Goal: Task Accomplishment & Management: Manage account settings

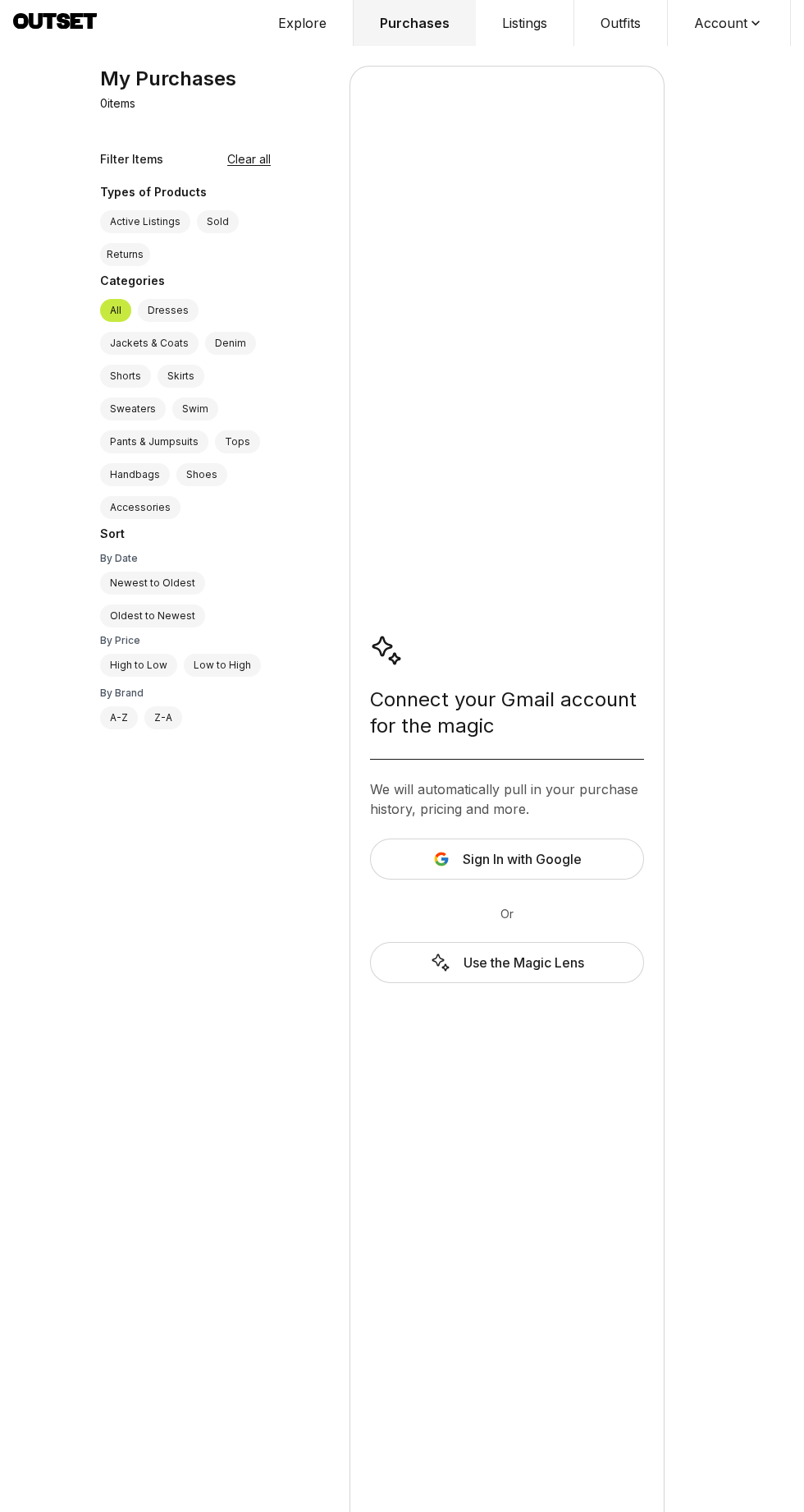
click at [593, 852] on button "Sign In with Google" at bounding box center [507, 859] width 274 height 41
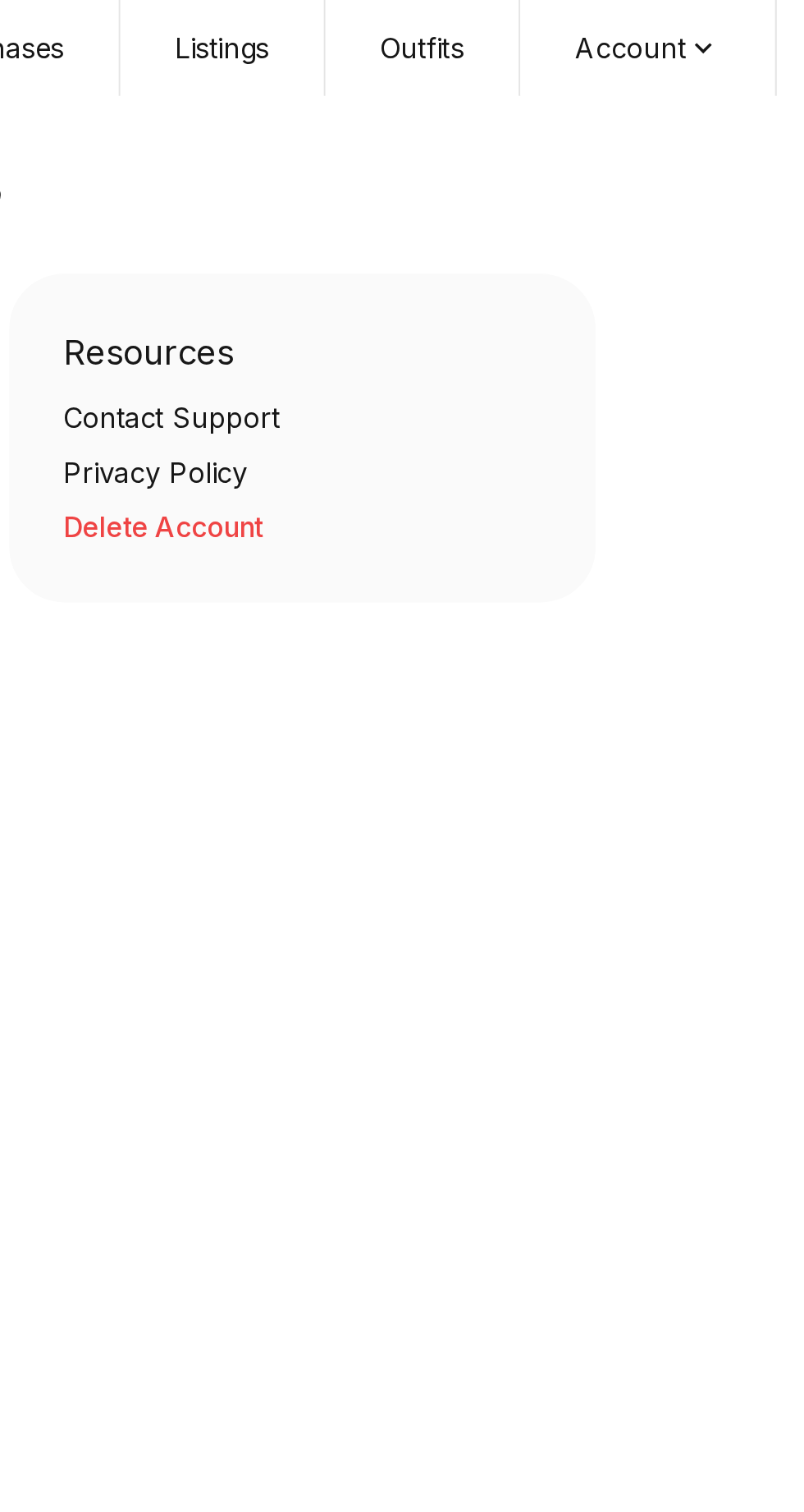
click at [741, 26] on button "Account" at bounding box center [730, 23] width 123 height 46
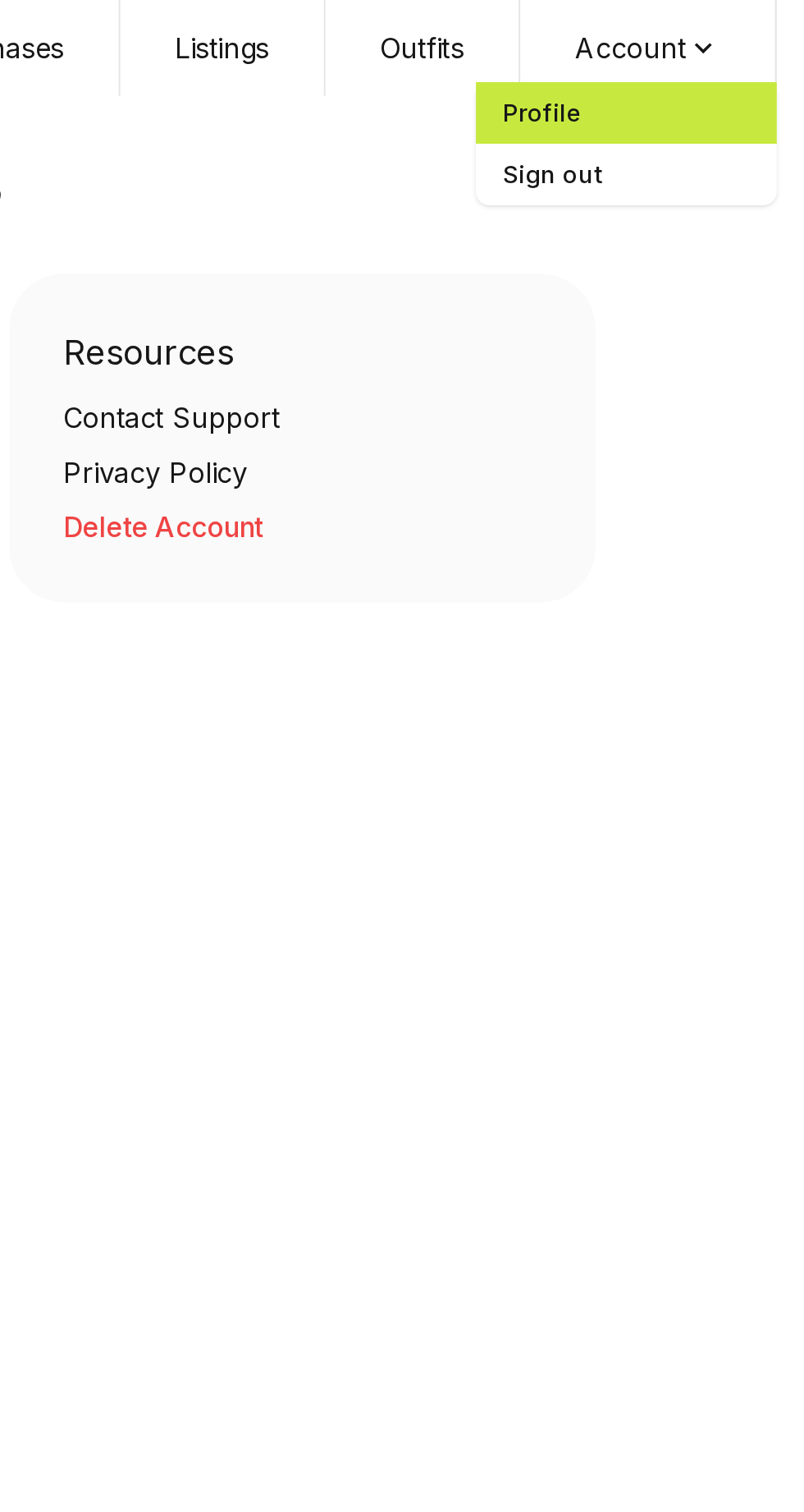
click at [687, 50] on span "Profile" at bounding box center [718, 53] width 144 height 29
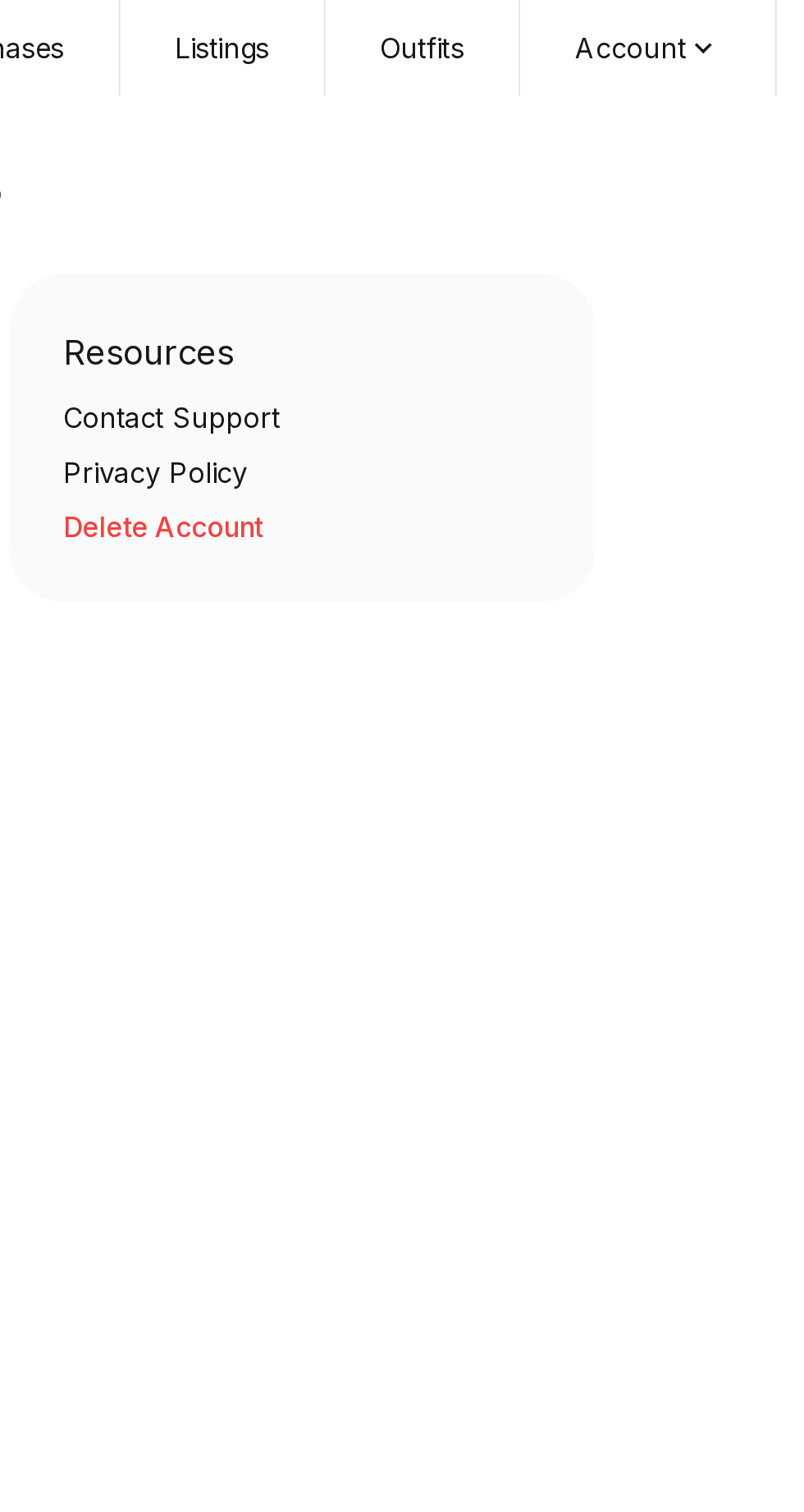
click at [757, 28] on icon at bounding box center [756, 23] width 17 height 17
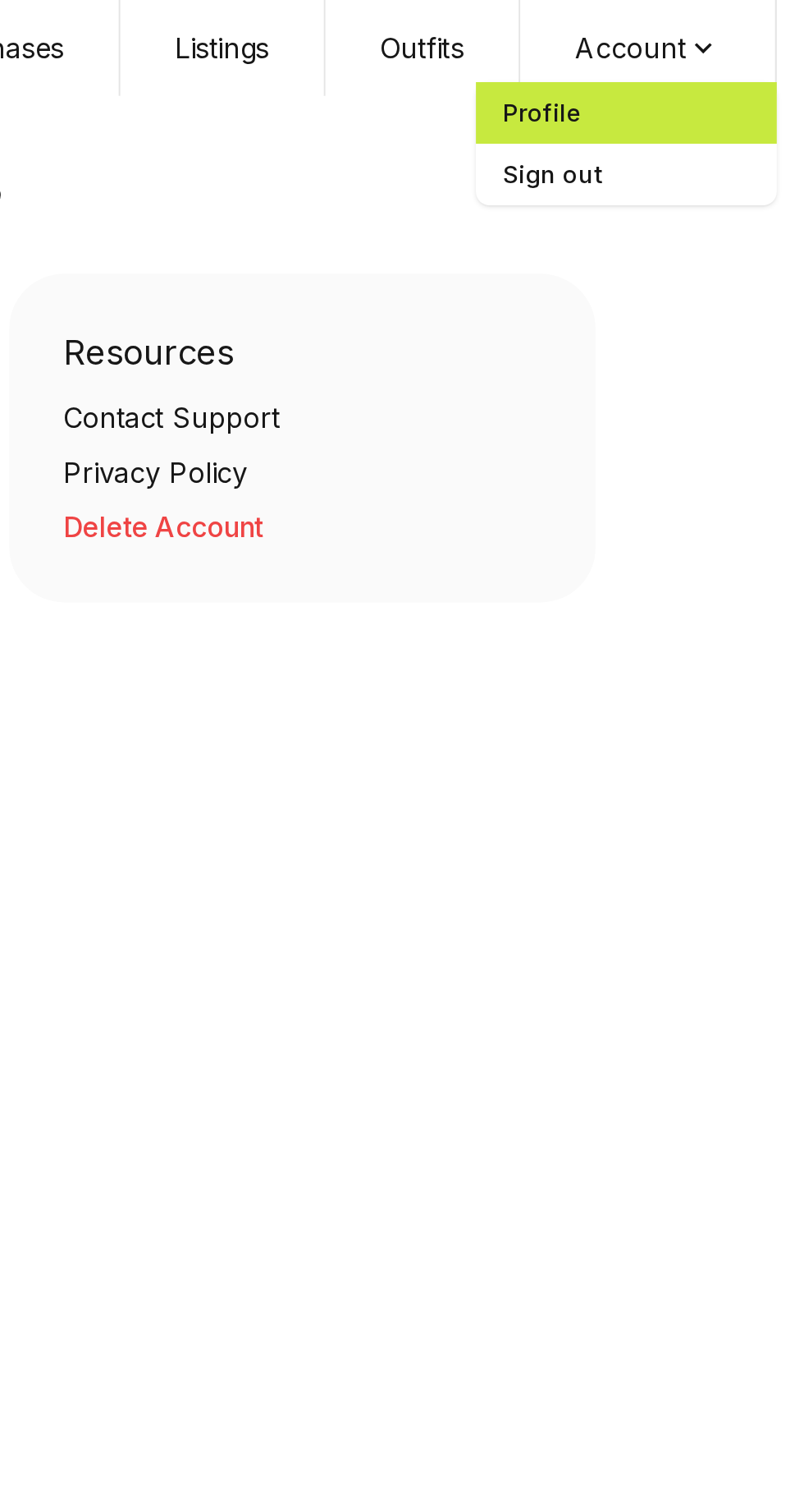
click at [687, 53] on span "Profile" at bounding box center [718, 53] width 144 height 29
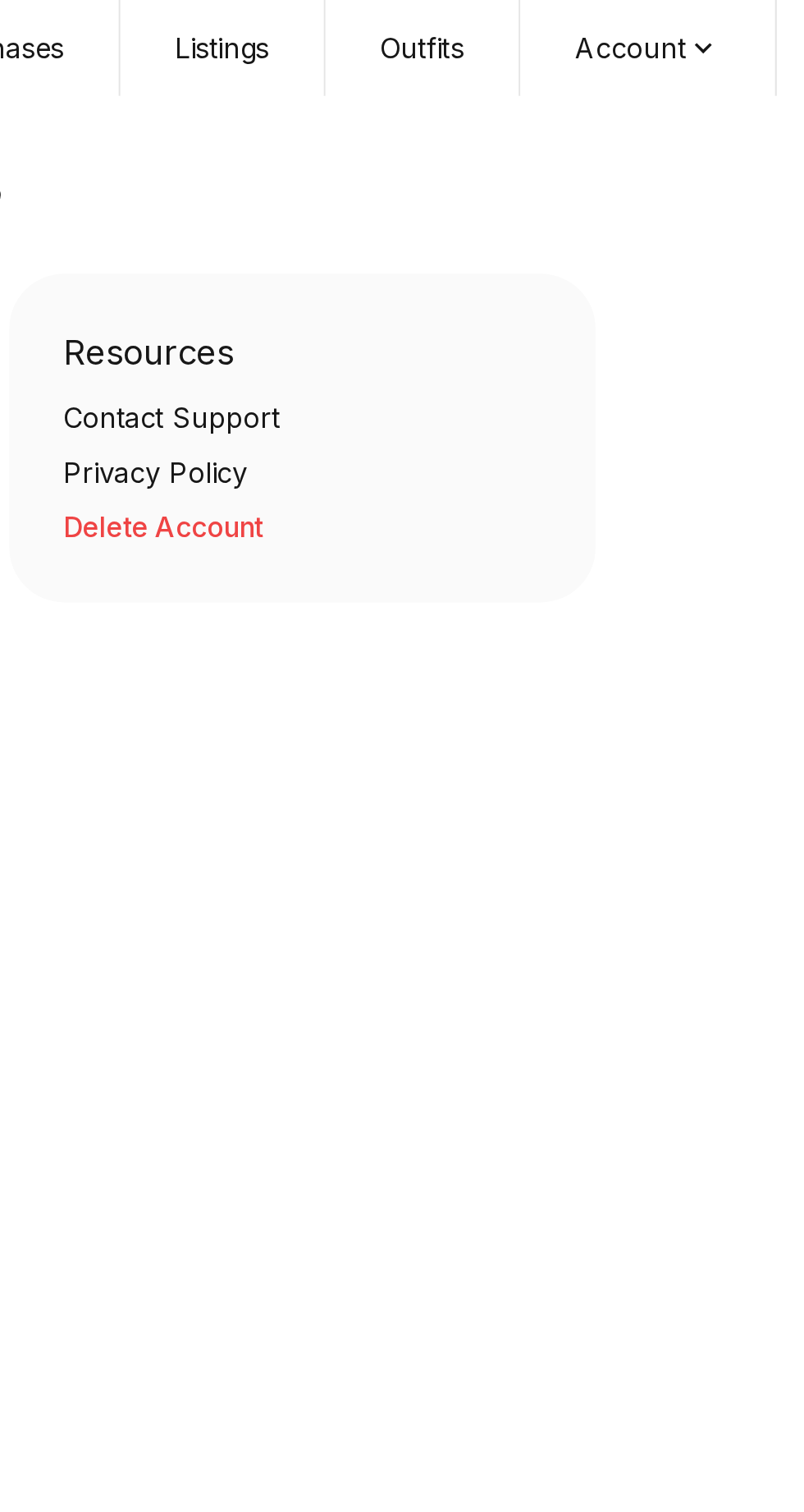
click at [752, 28] on icon at bounding box center [756, 23] width 17 height 17
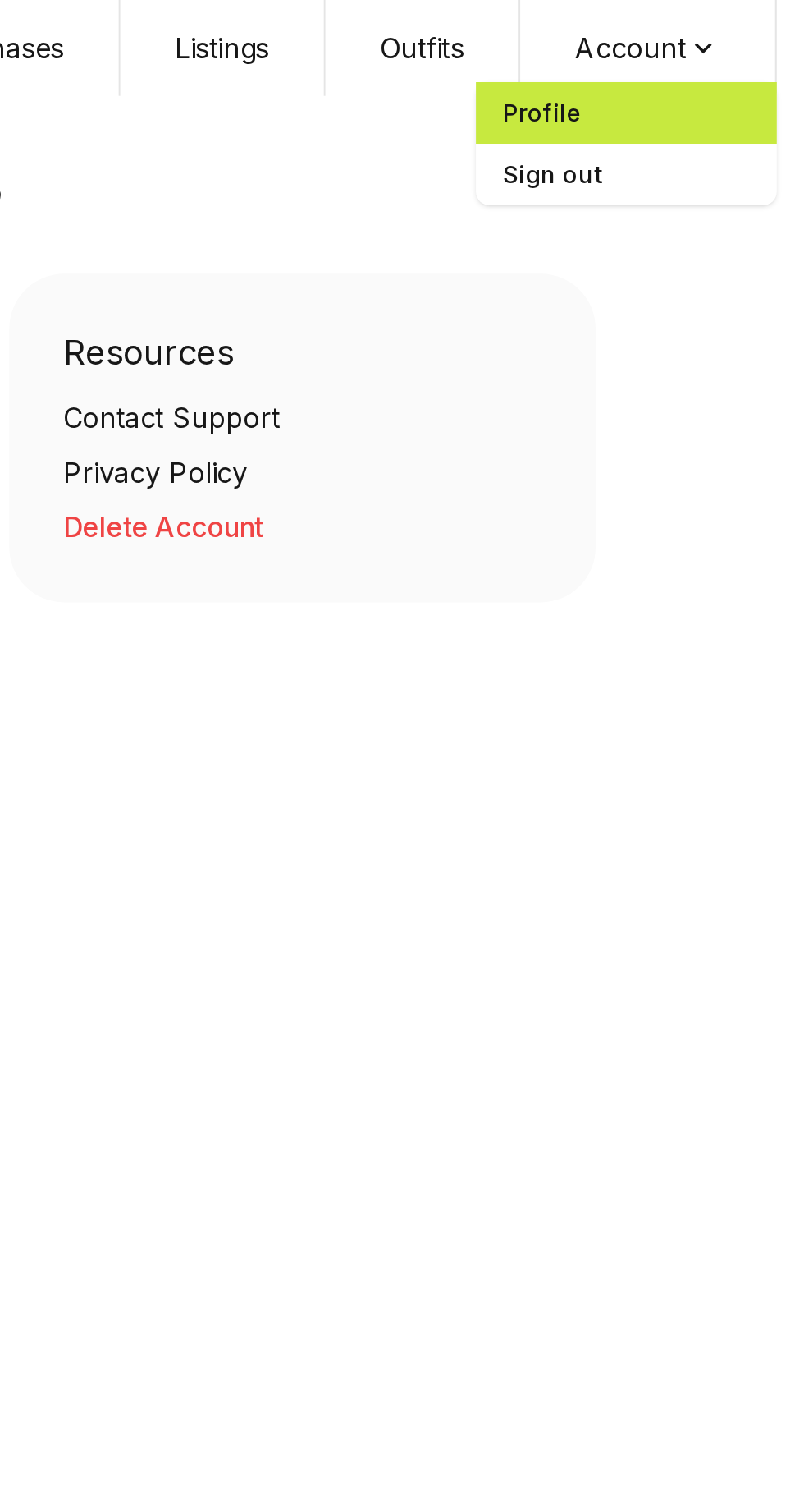
click at [688, 53] on span "Profile" at bounding box center [718, 53] width 144 height 29
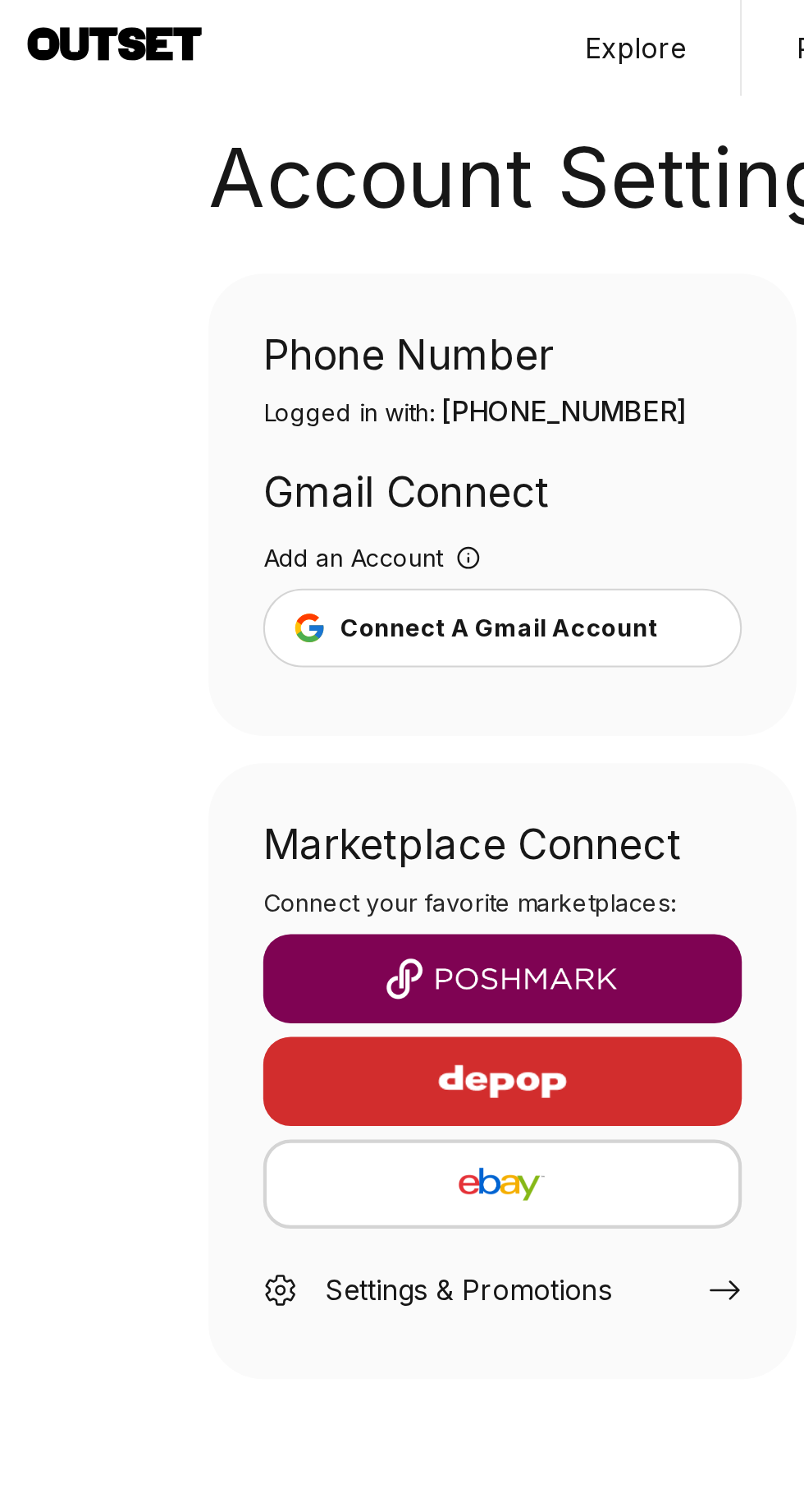
click at [229, 263] on icon at bounding box center [225, 268] width 12 height 12
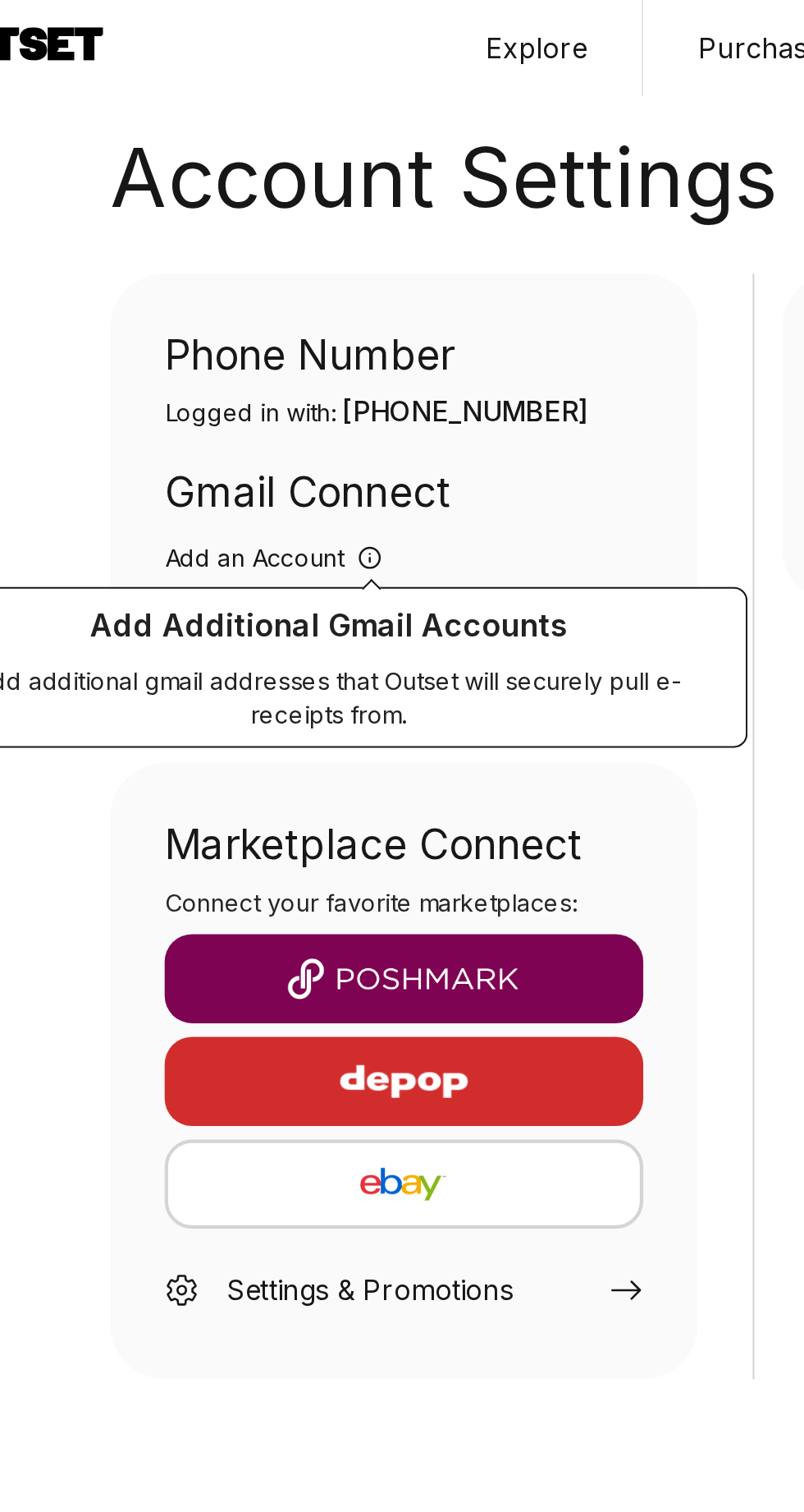
click at [291, 315] on button "Connect A Gmail Account" at bounding box center [242, 301] width 230 height 38
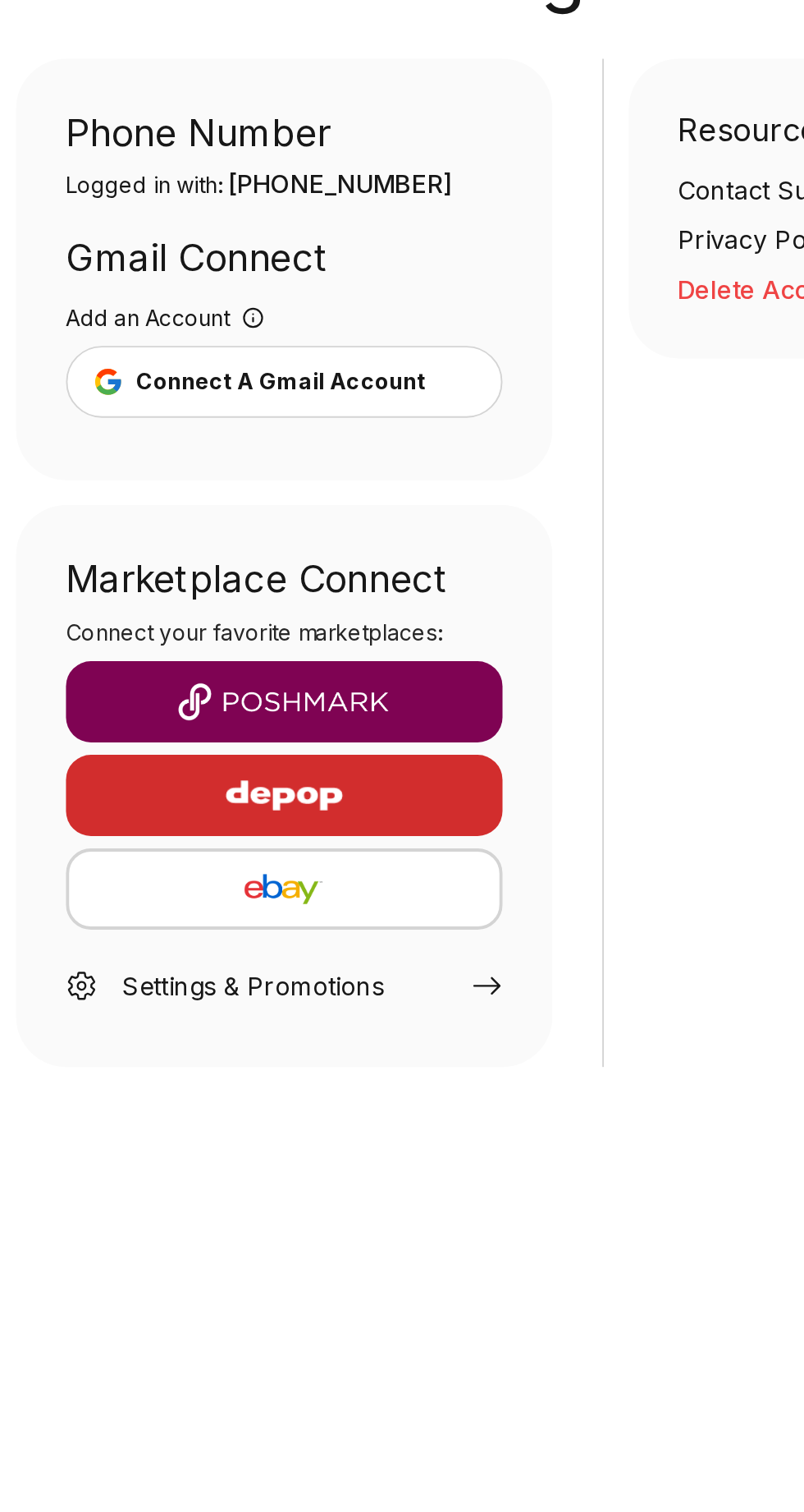
click at [294, 461] on img "button" at bounding box center [241, 470] width 204 height 20
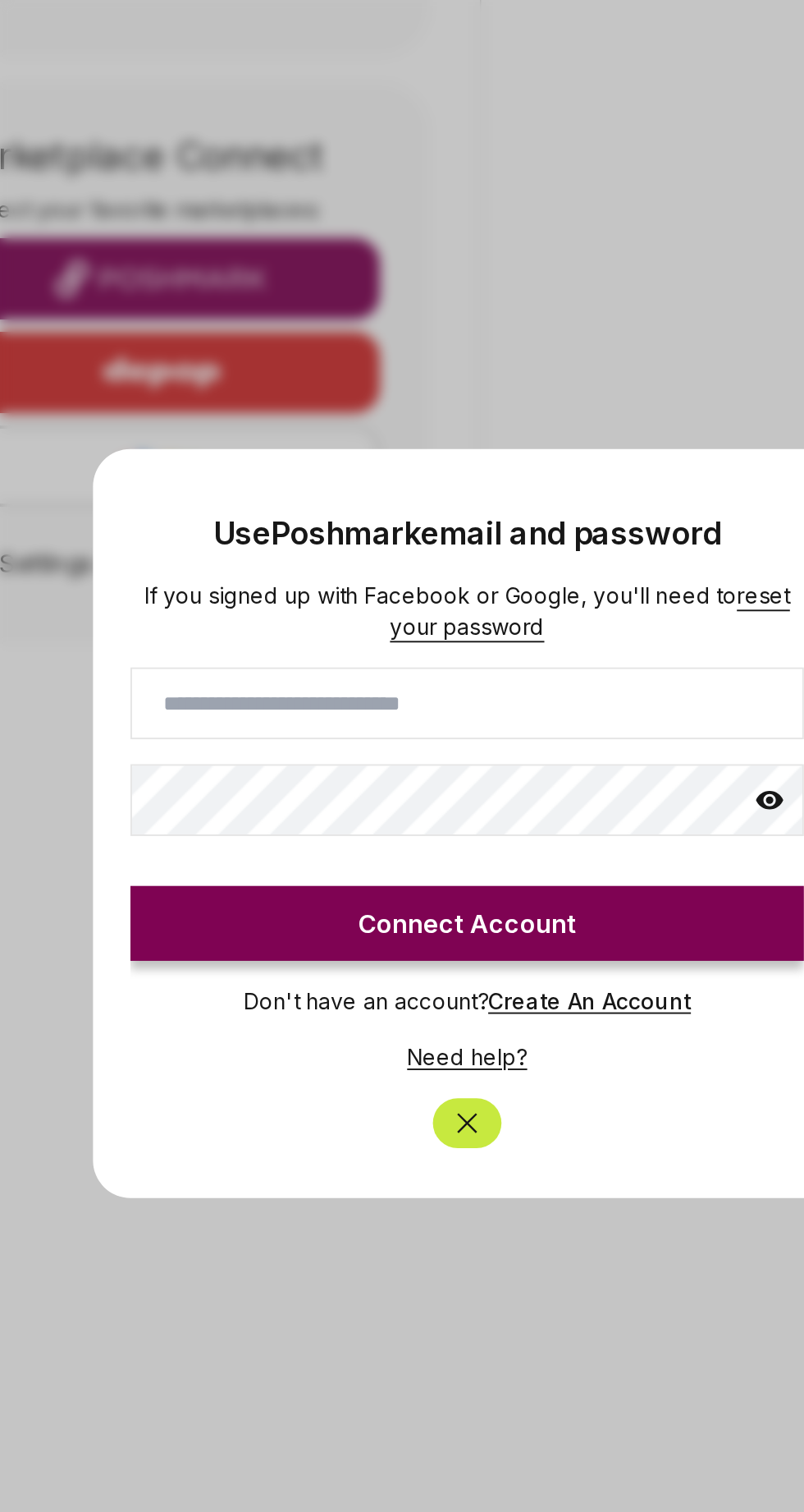
click at [334, 689] on input at bounding box center [402, 693] width 354 height 38
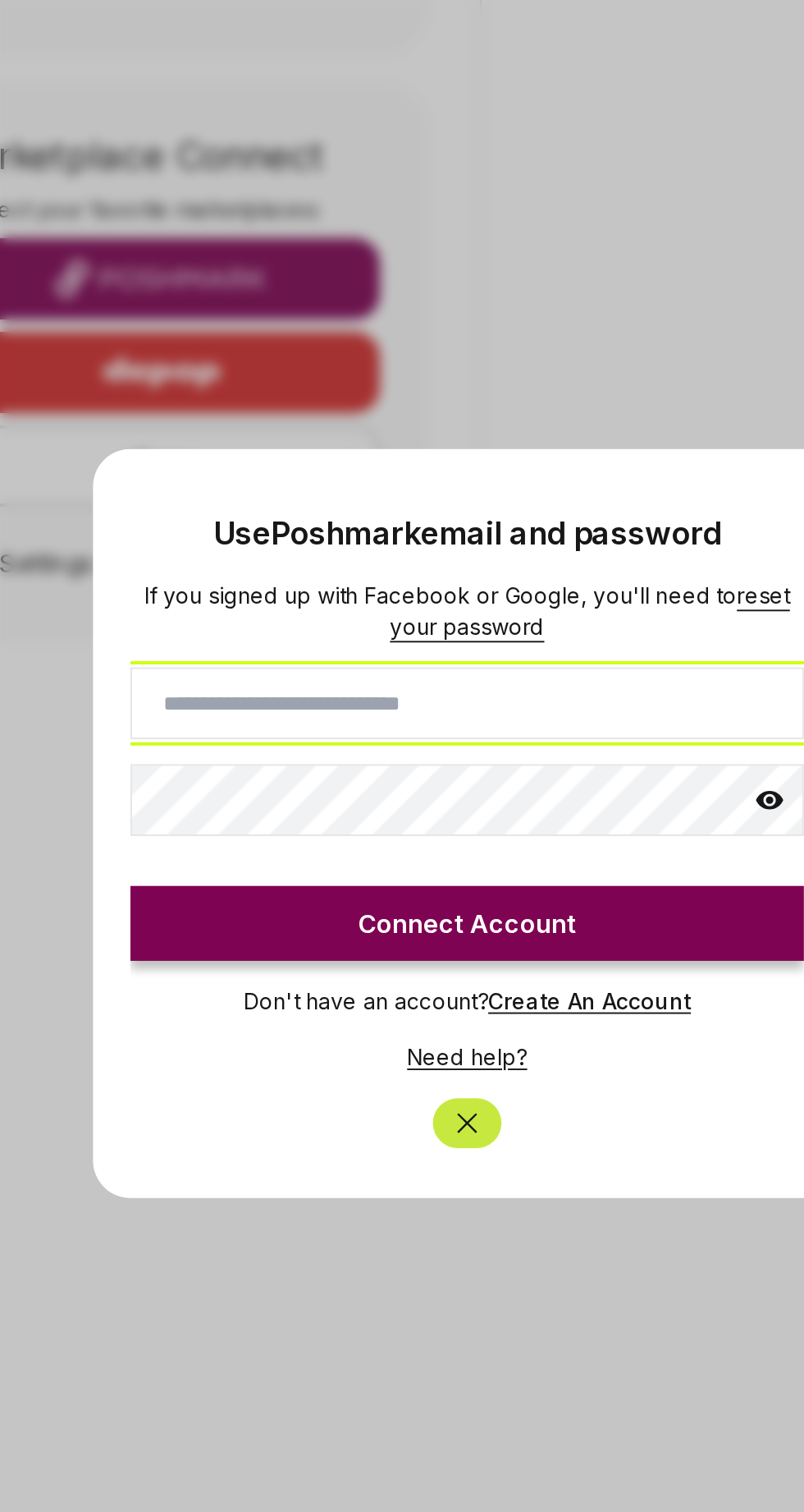
type input "**********"
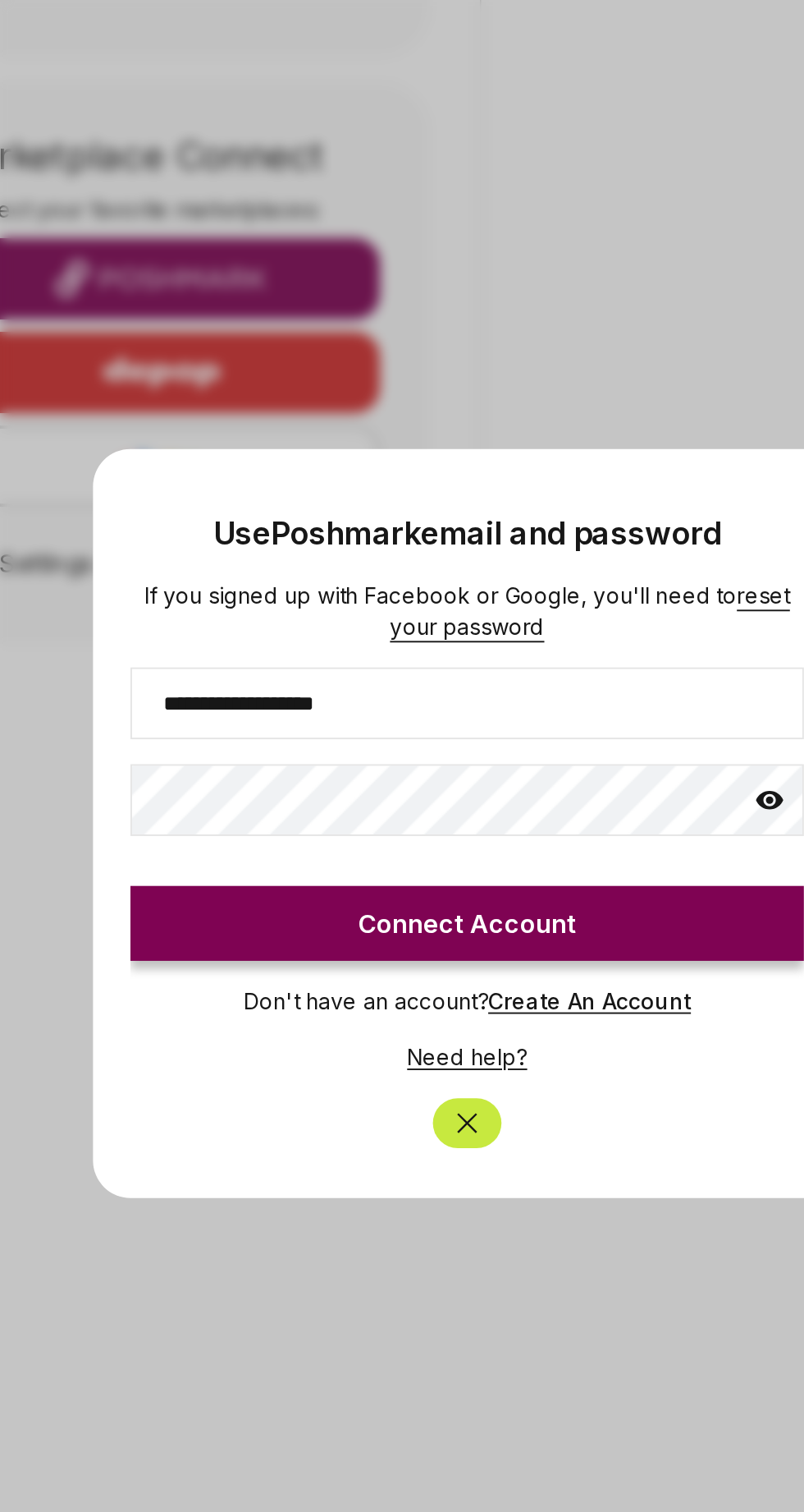
click button "Connect Account" at bounding box center [402, 809] width 354 height 39
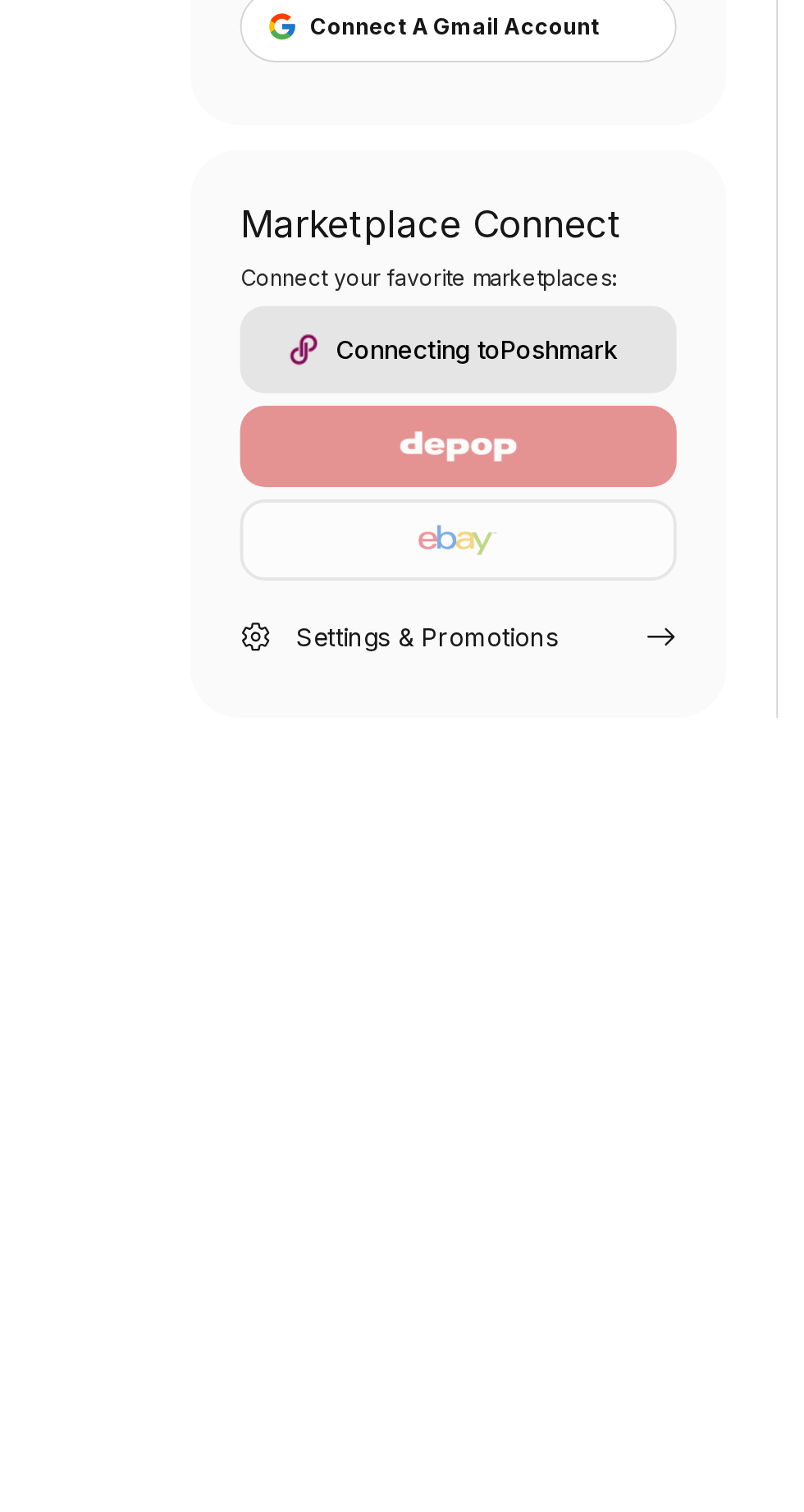
click at [352, 624] on icon at bounding box center [348, 622] width 15 height 9
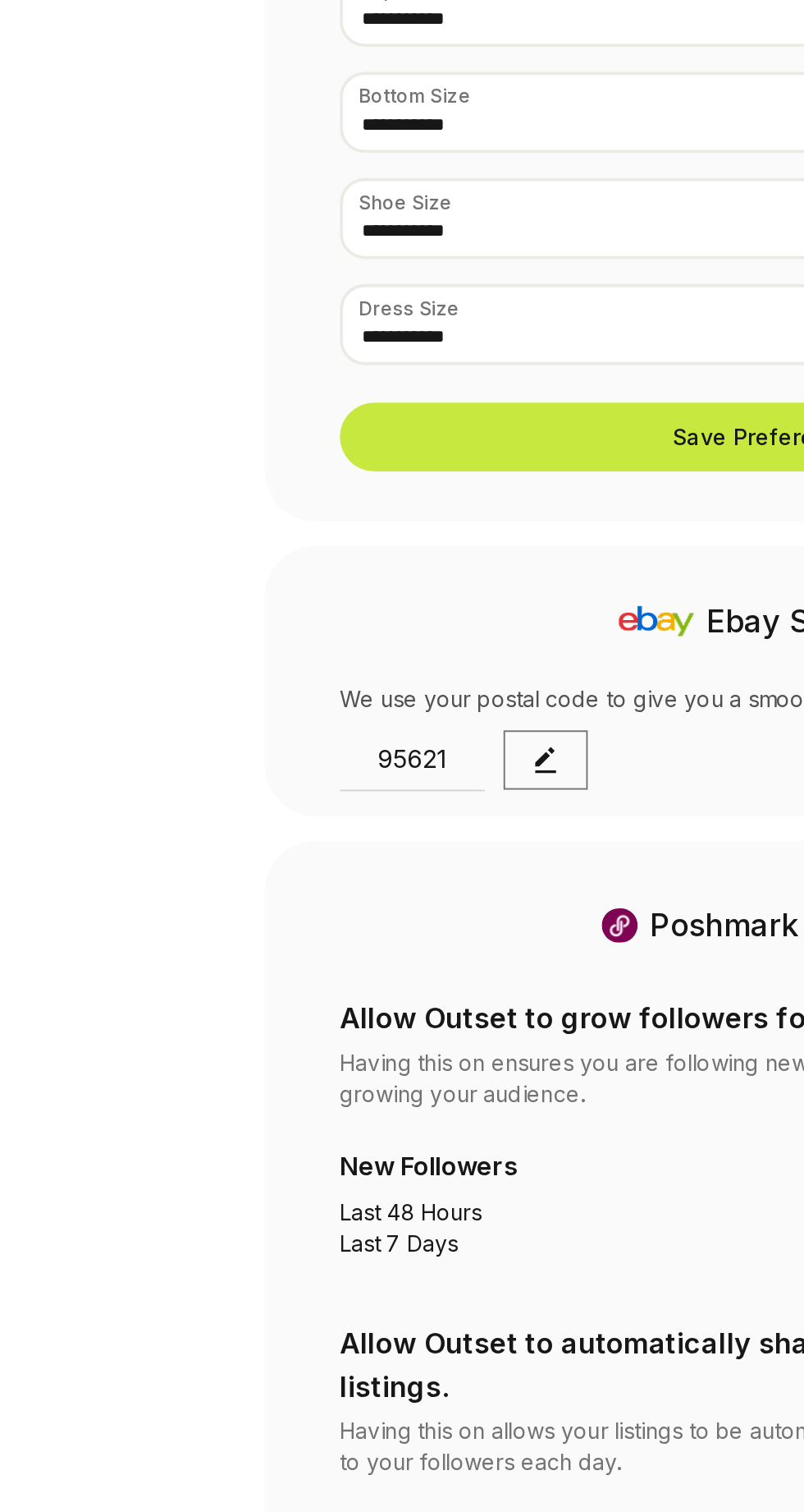
click at [232, 633] on div "Ebay Settings We use your postal code to give you a smooth eBay listing experie…" at bounding box center [402, 646] width 525 height 142
select select "**"
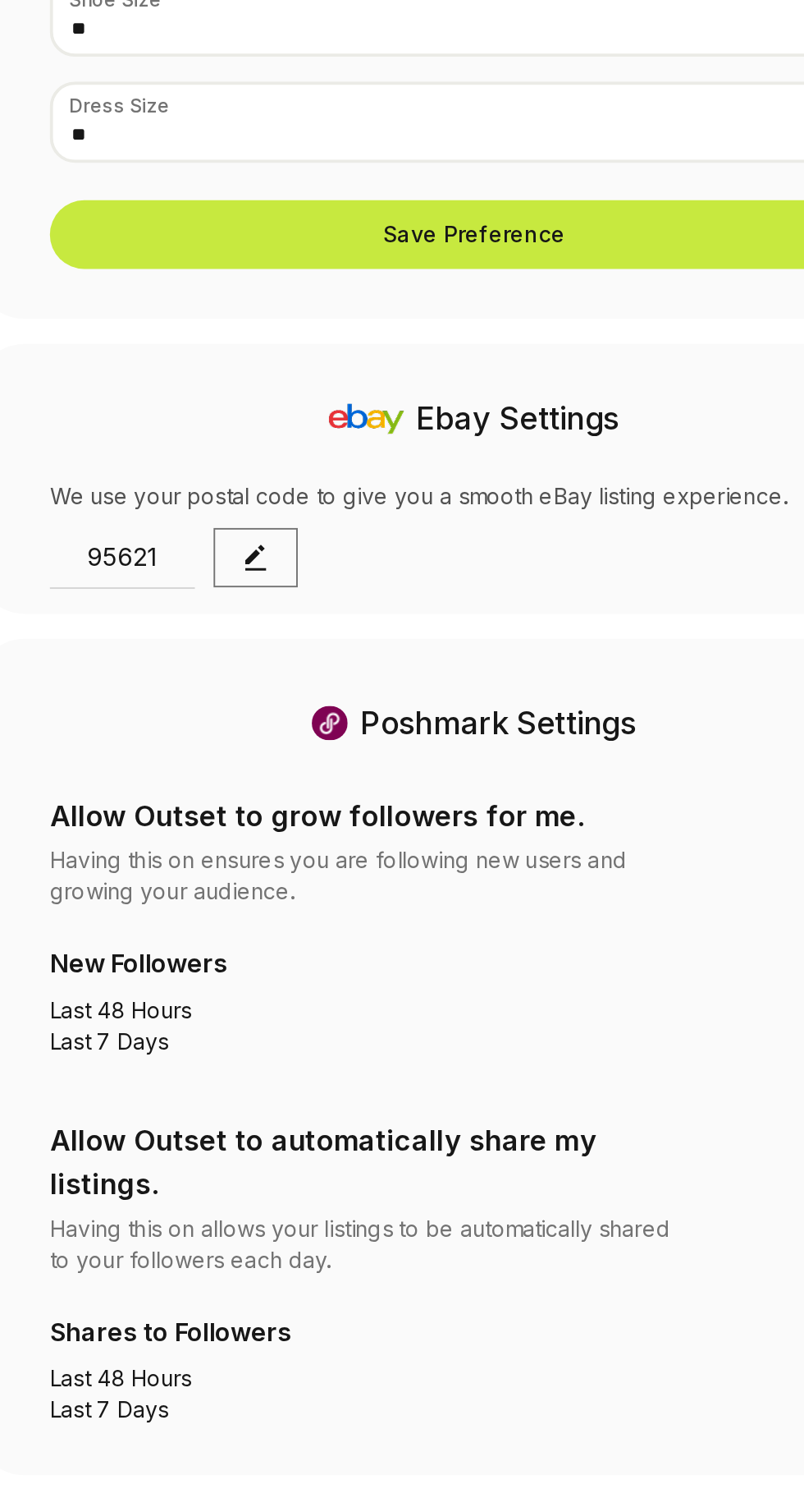
click at [460, 768] on div "Poshmark Settings" at bounding box center [402, 774] width 446 height 36
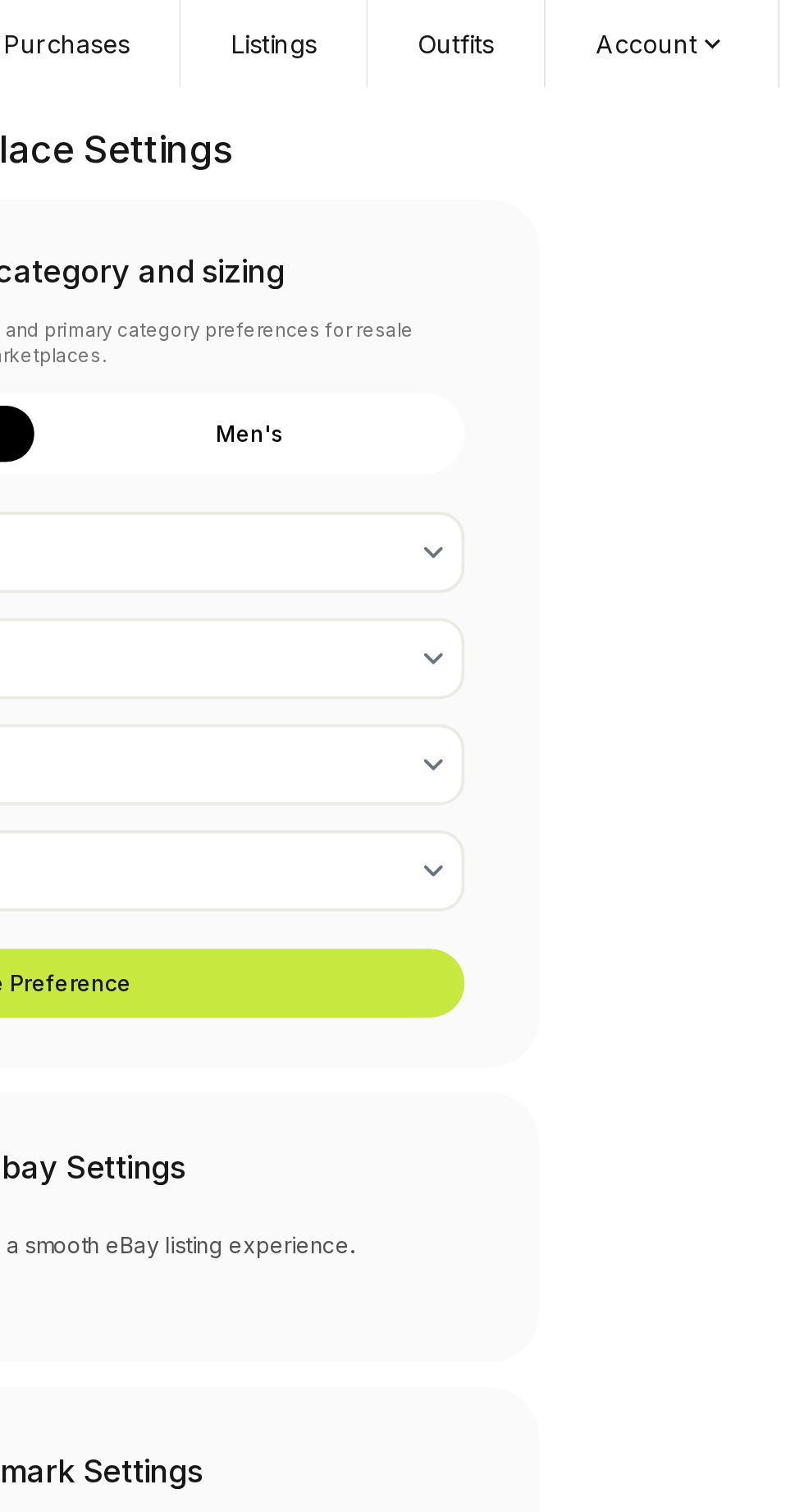
click at [747, 26] on button "Account" at bounding box center [730, 23] width 123 height 46
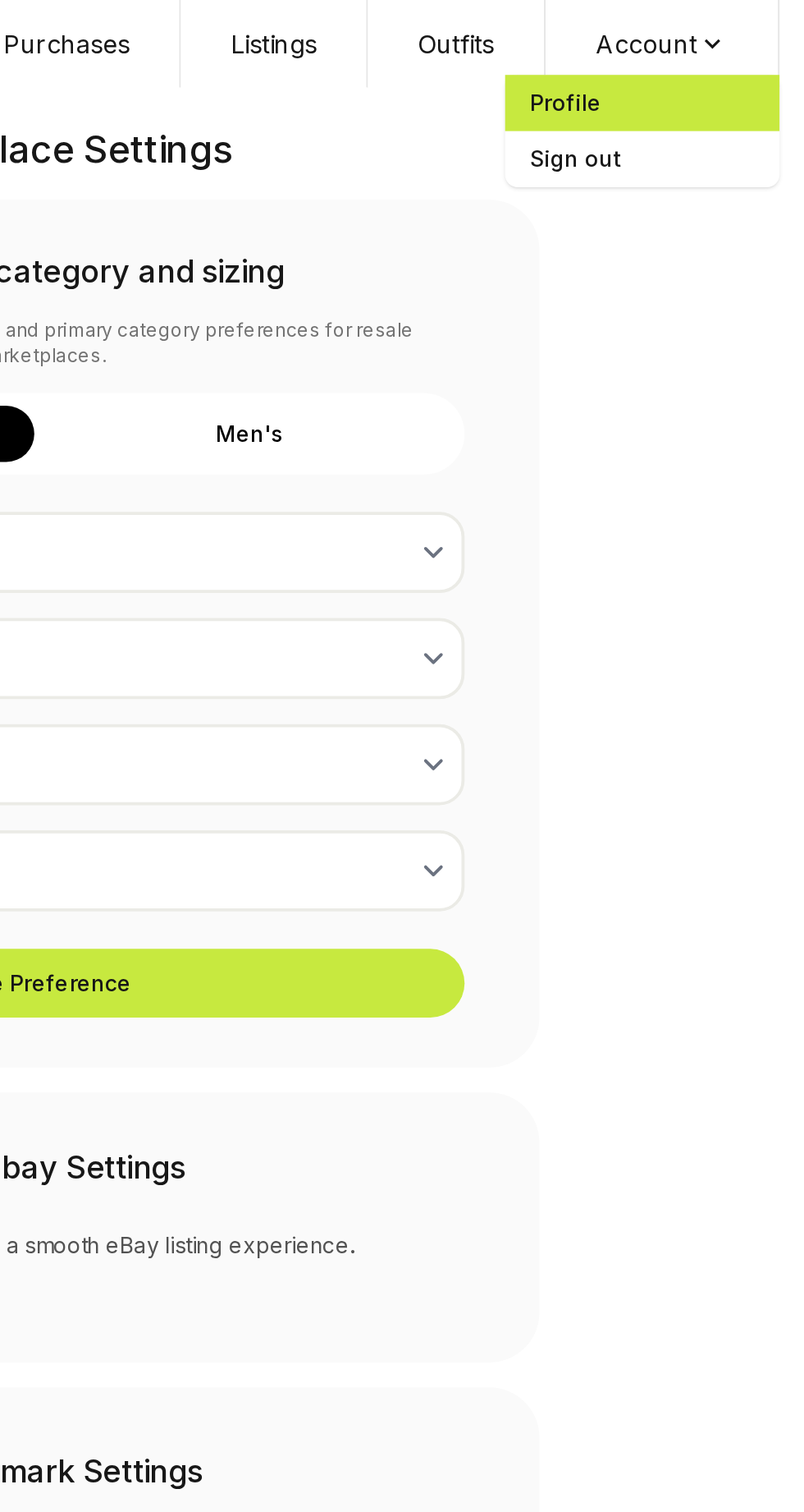
click at [680, 55] on span "Profile" at bounding box center [718, 53] width 144 height 29
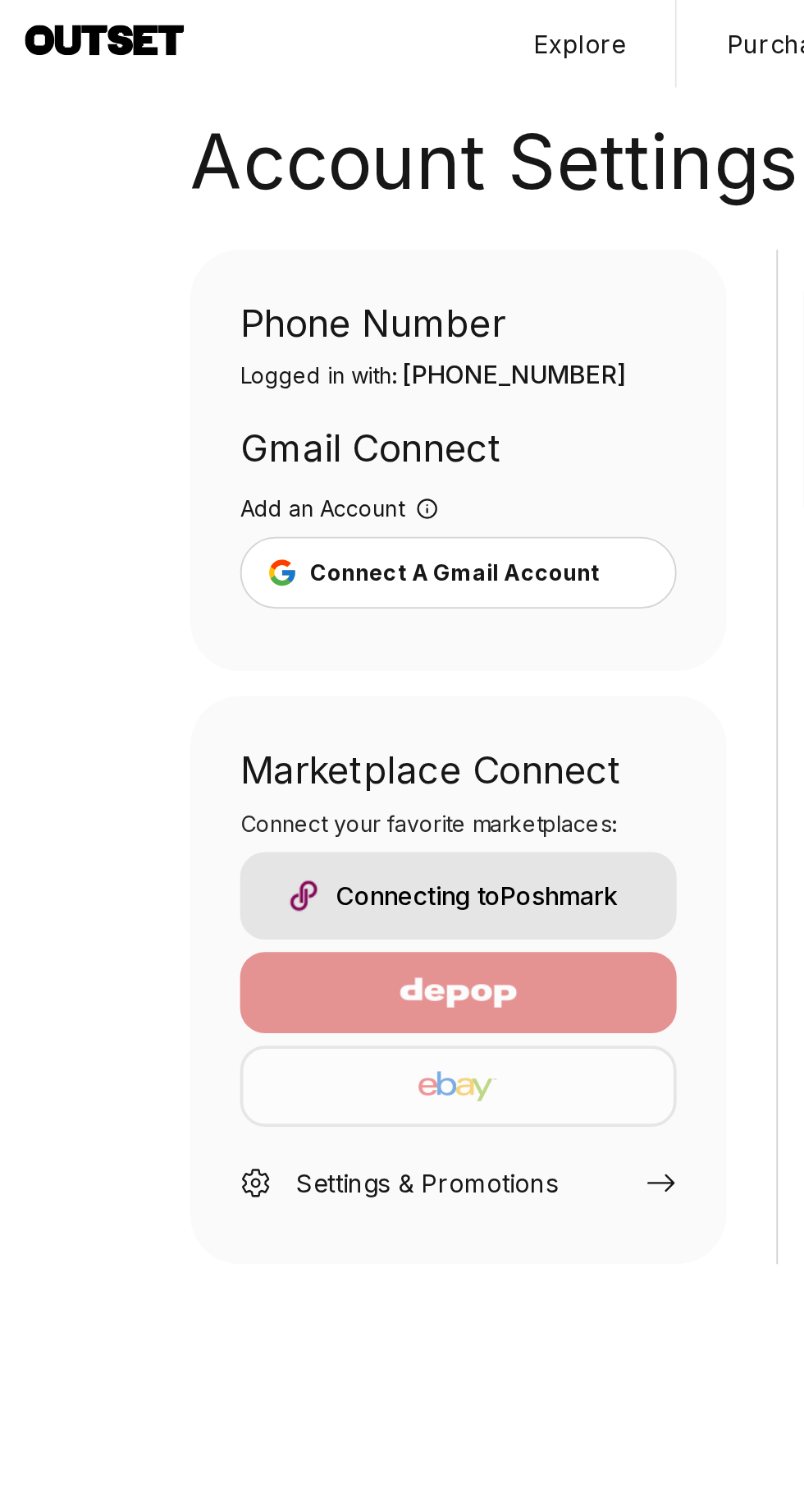
click at [347, 622] on icon at bounding box center [348, 622] width 15 height 9
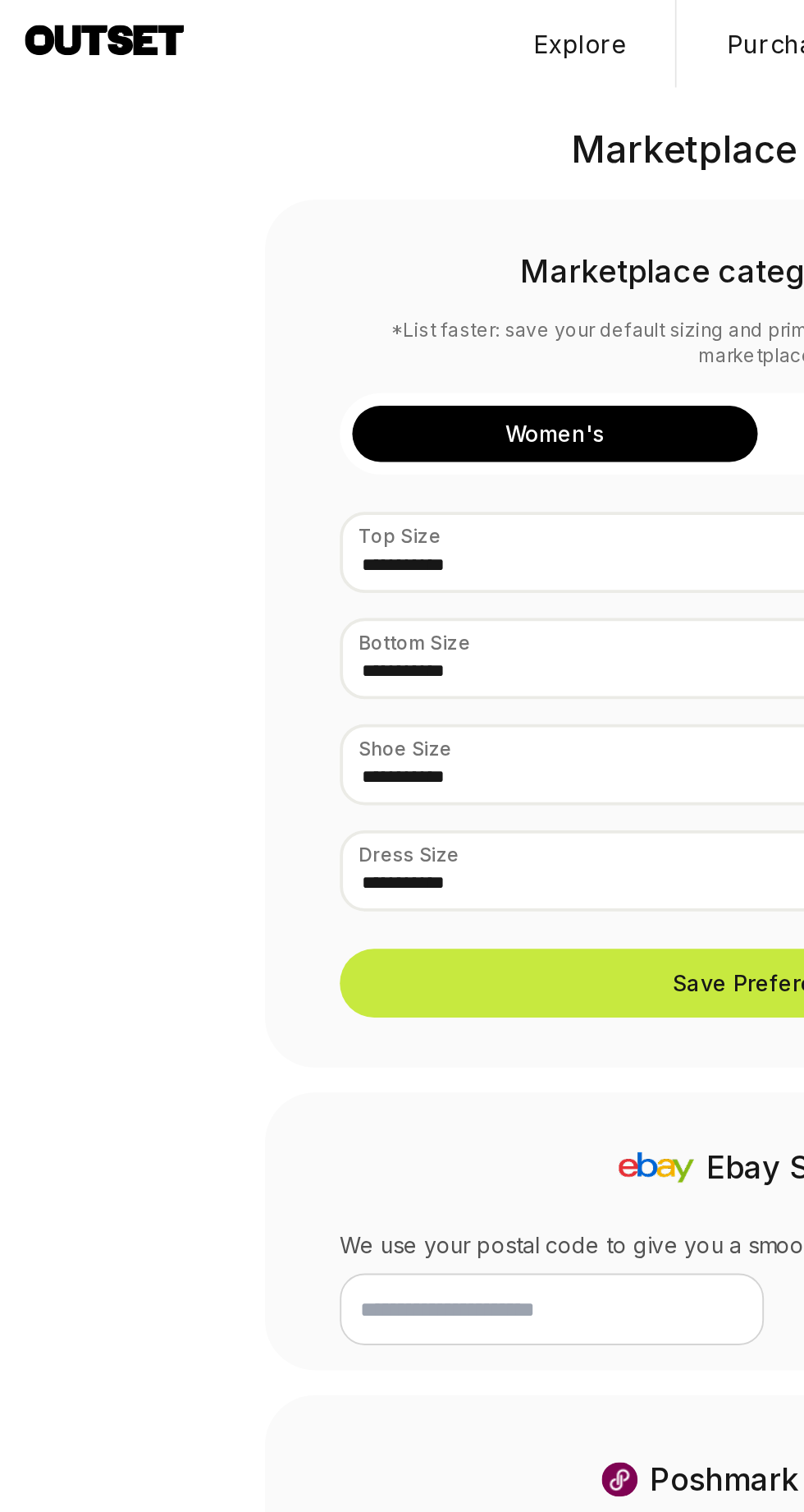
select select "**"
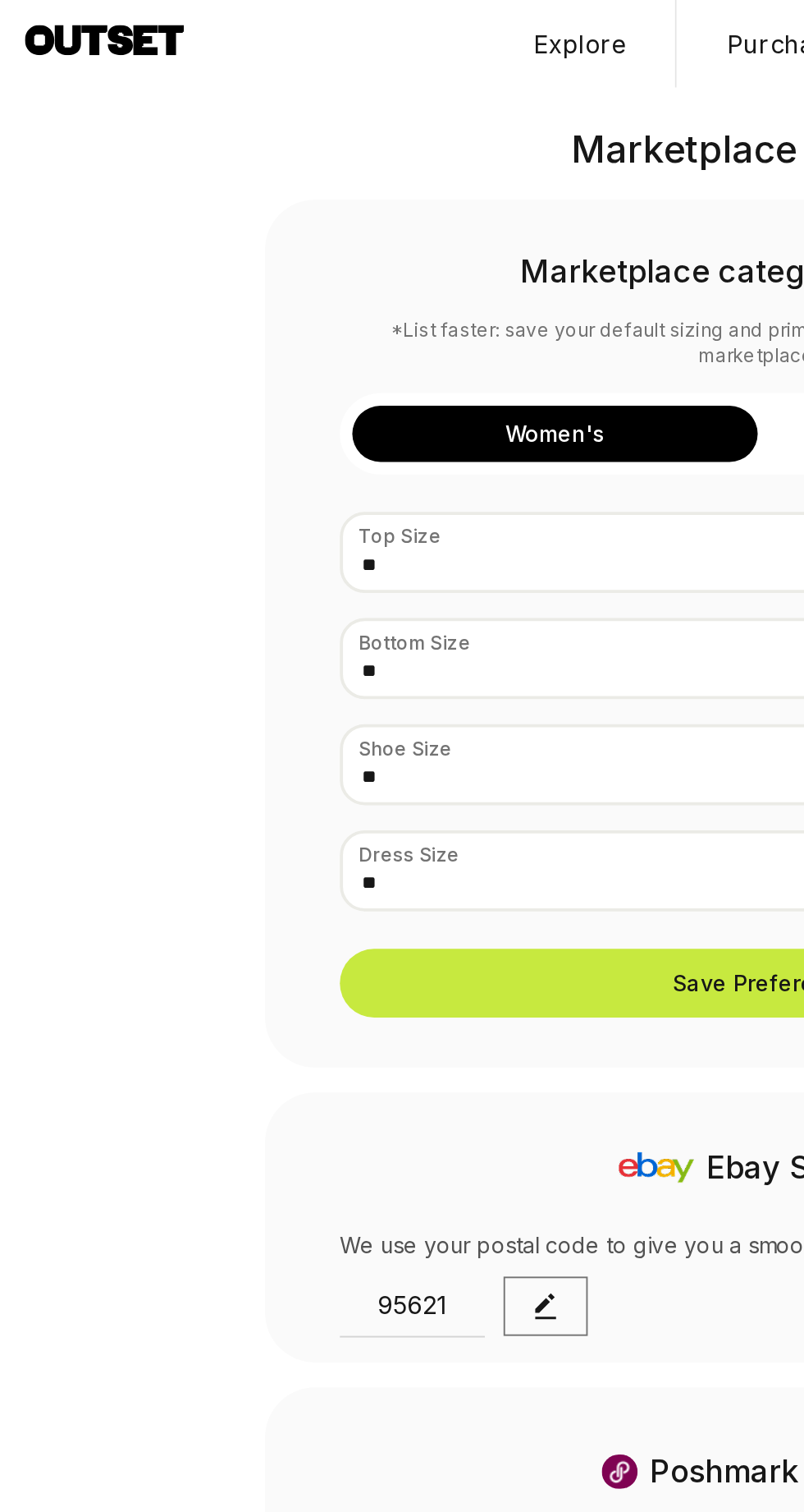
click at [70, 31] on icon at bounding box center [55, 23] width 83 height 21
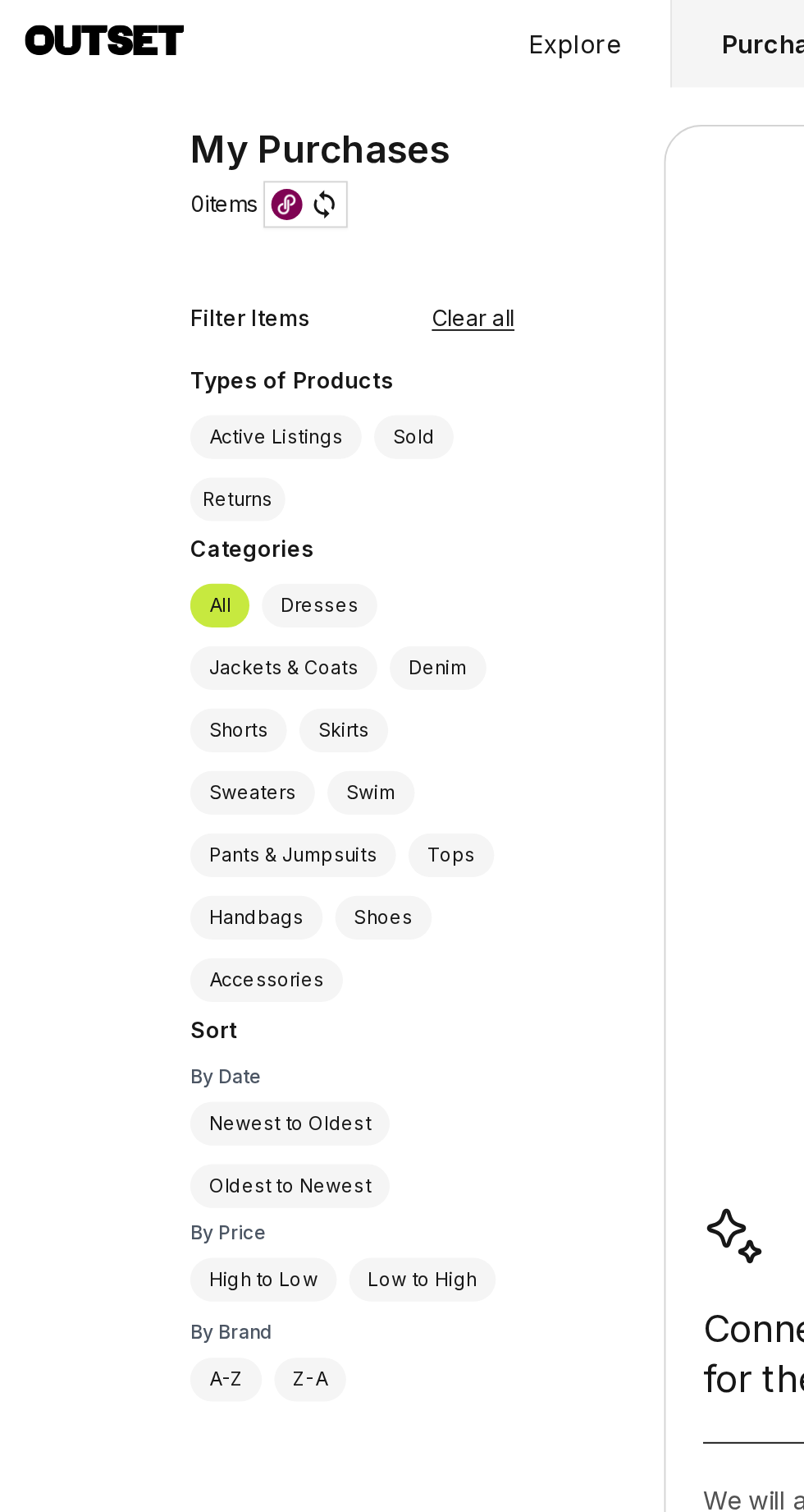
click at [148, 233] on label "Active Listings" at bounding box center [145, 230] width 90 height 23
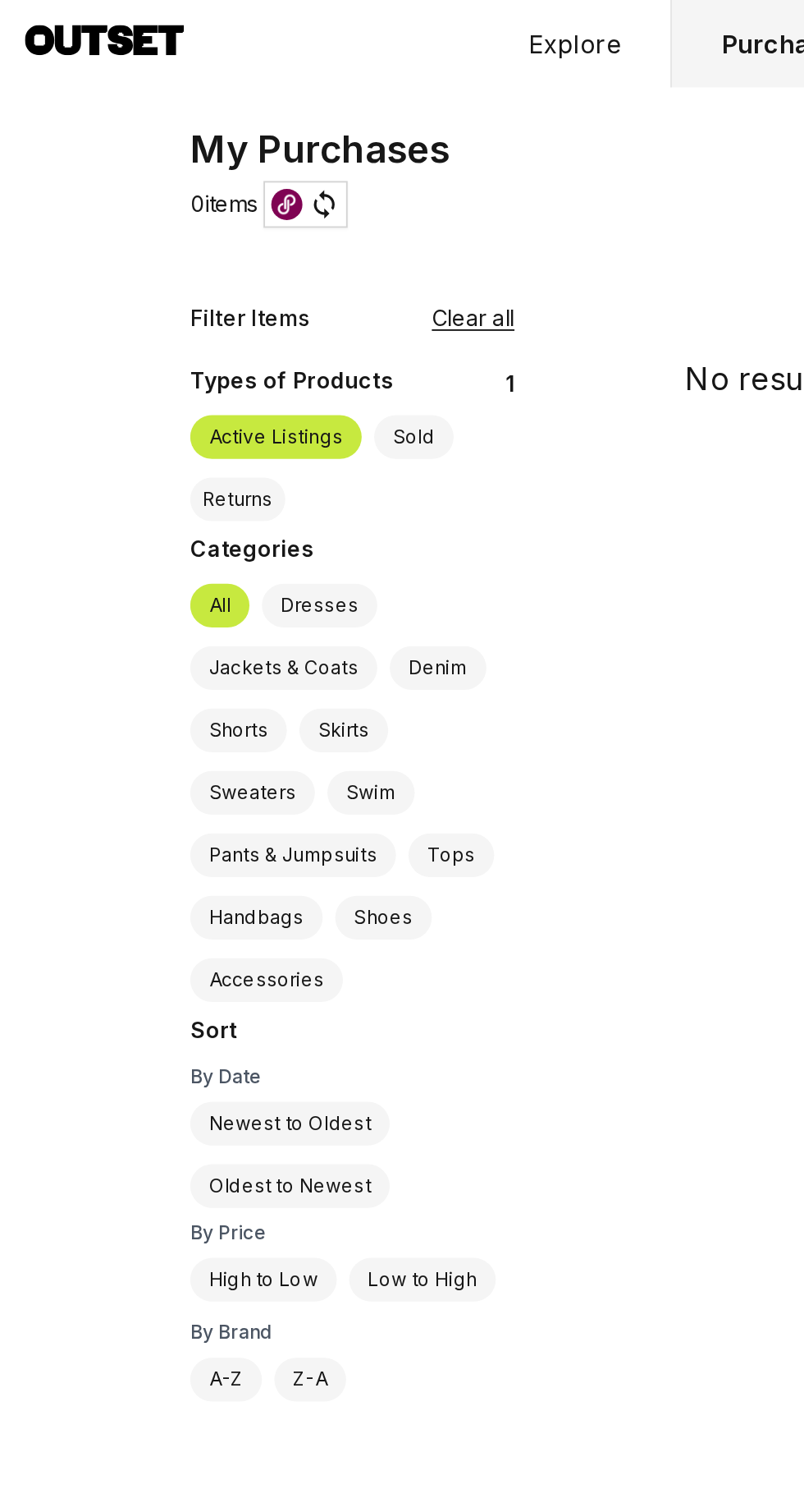
click at [179, 593] on label "Newest to Oldest" at bounding box center [153, 592] width 105 height 23
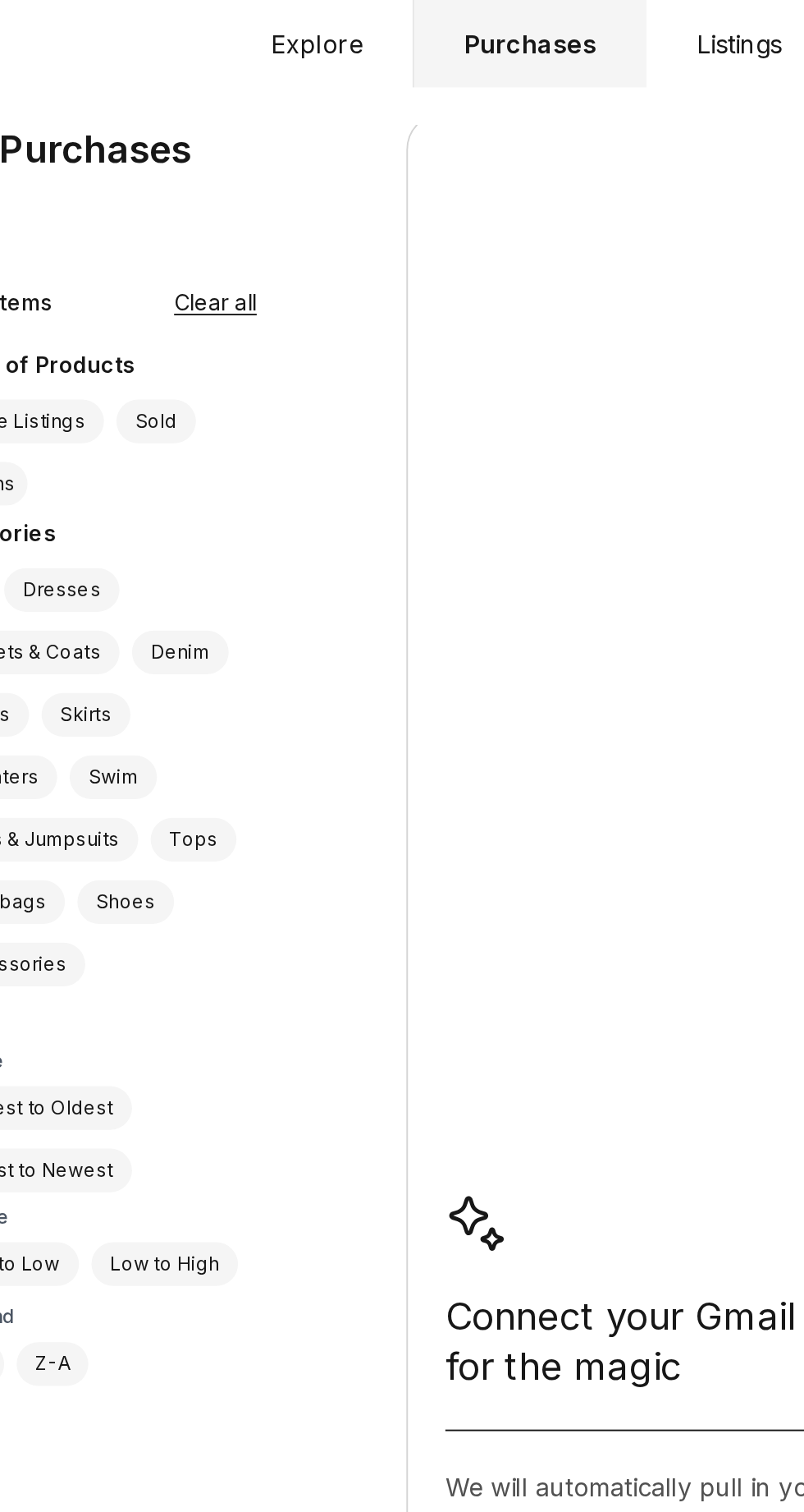
scroll to position [39, 0]
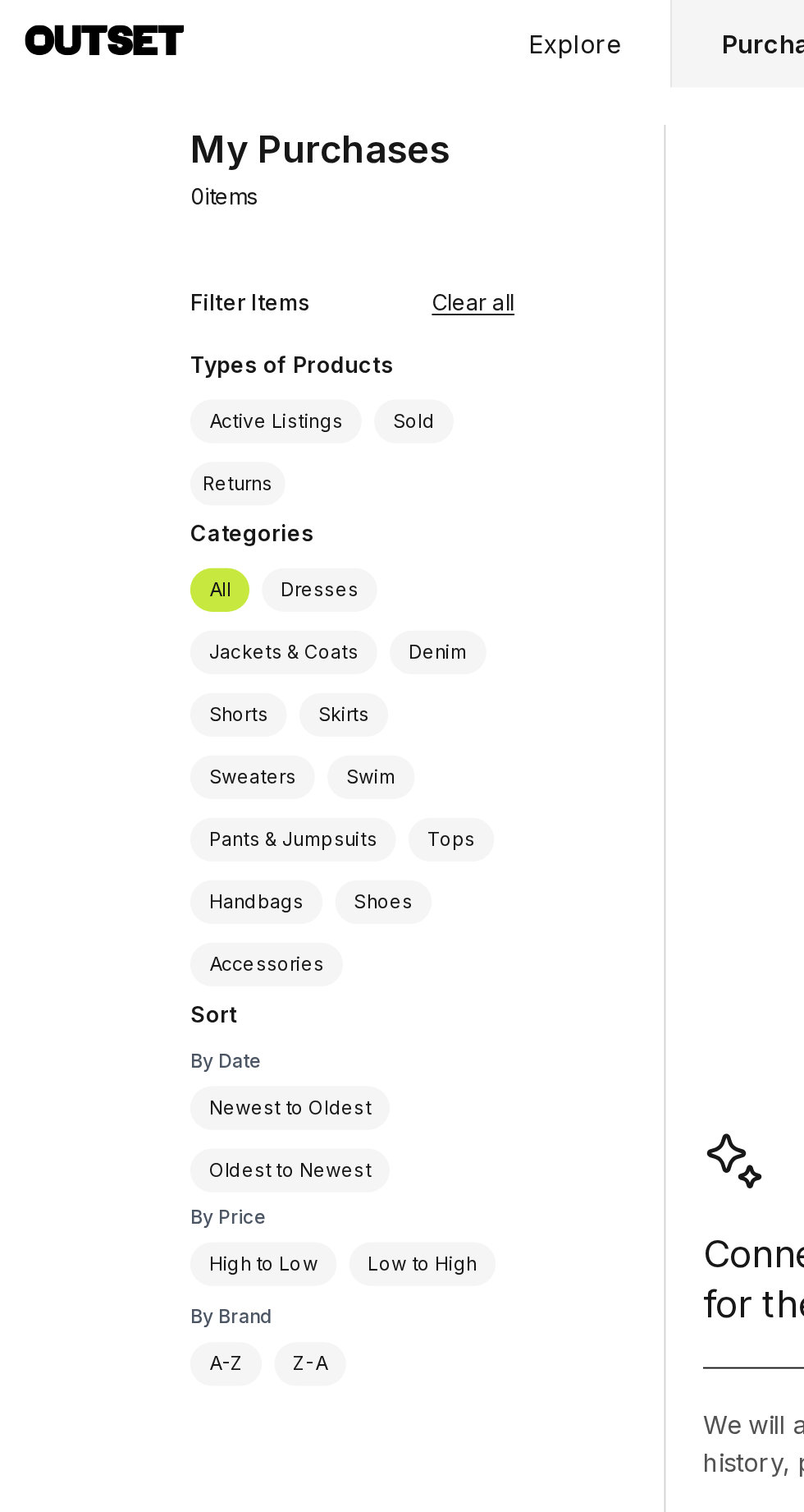
click at [147, 217] on label "Active Listings" at bounding box center [145, 222] width 90 height 23
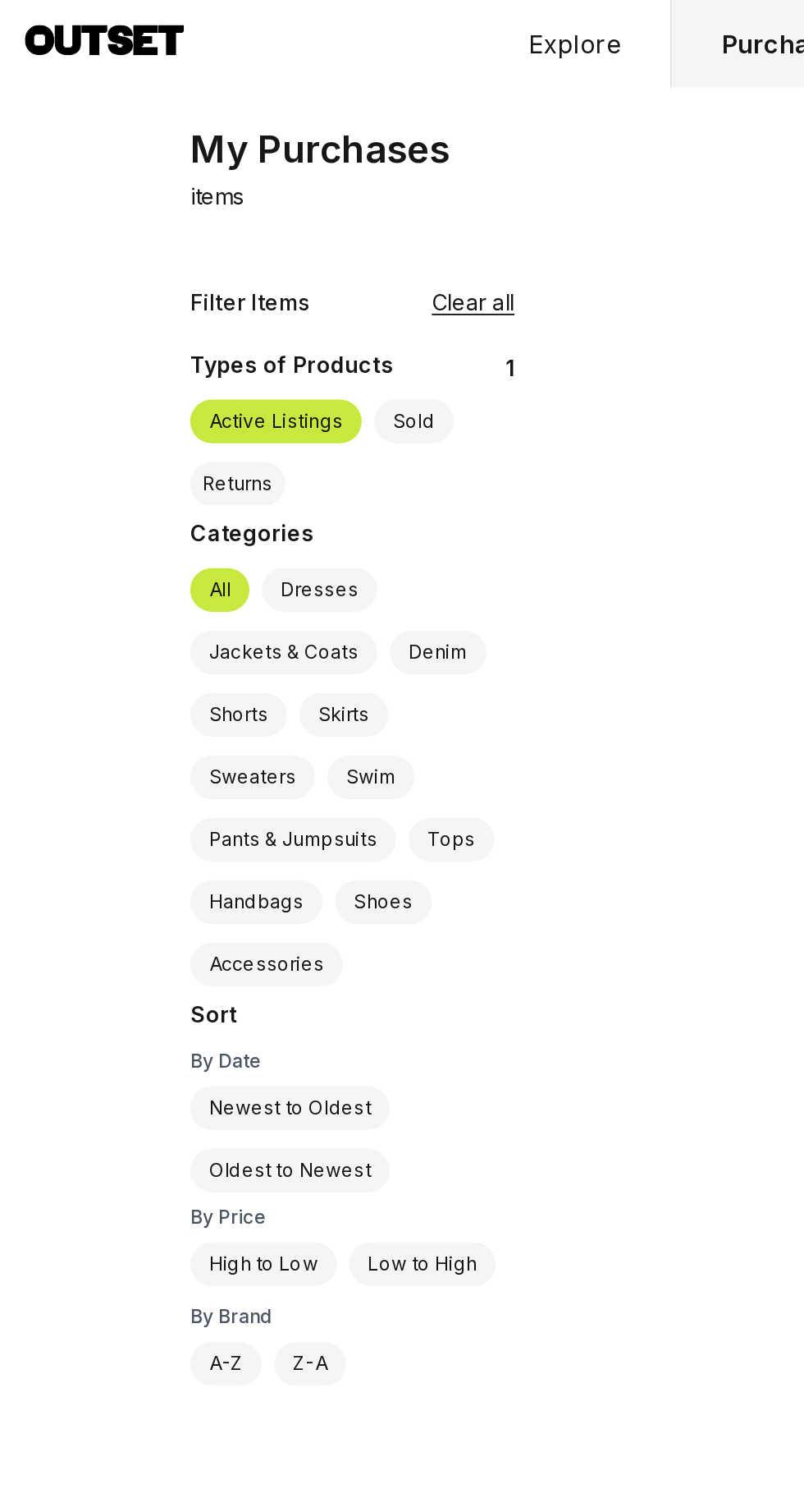
scroll to position [0, 0]
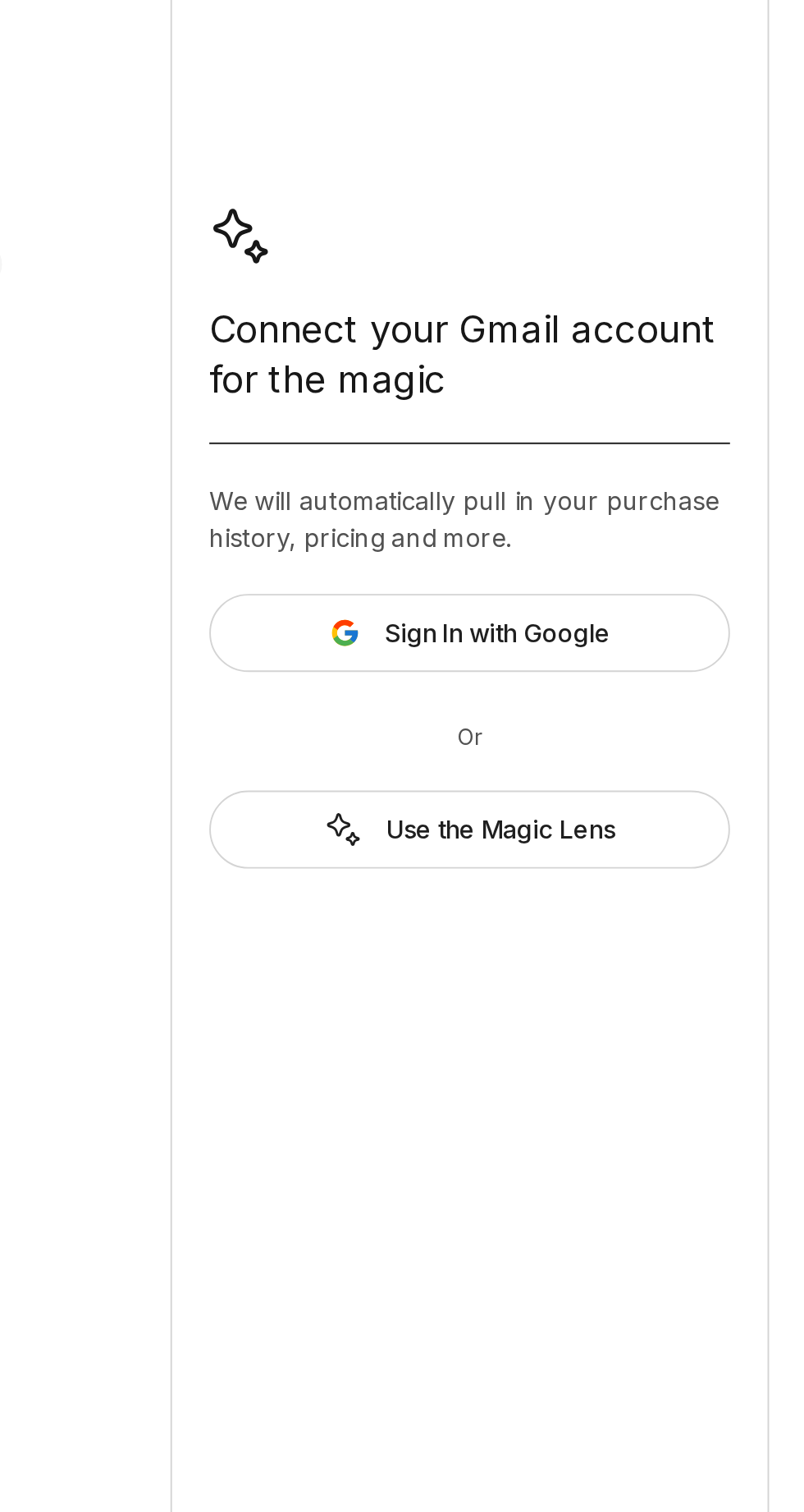
click at [530, 965] on div "Use the Magic Lens" at bounding box center [507, 962] width 274 height 41
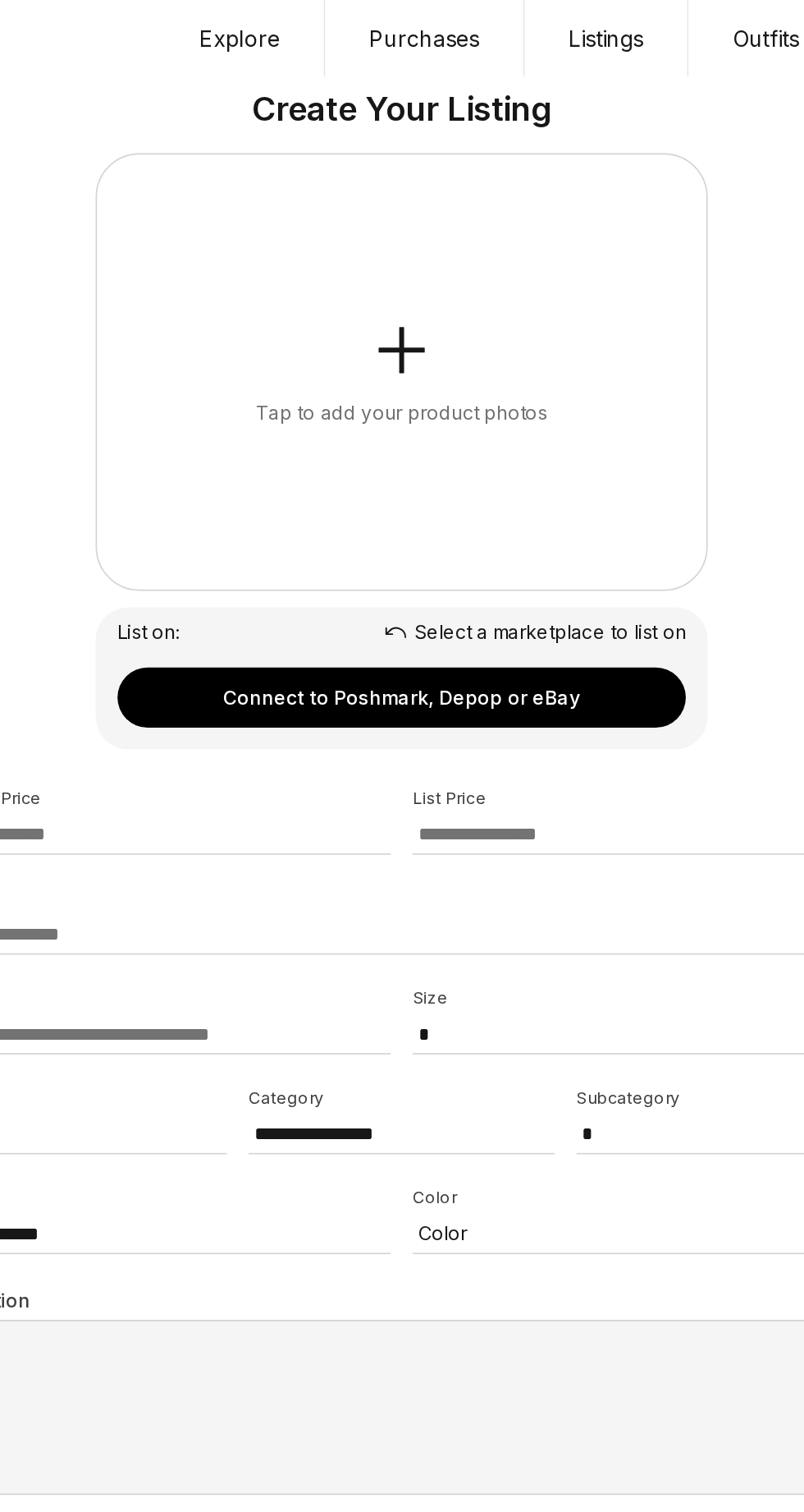
click at [535, 30] on button "Listings" at bounding box center [525, 23] width 98 height 46
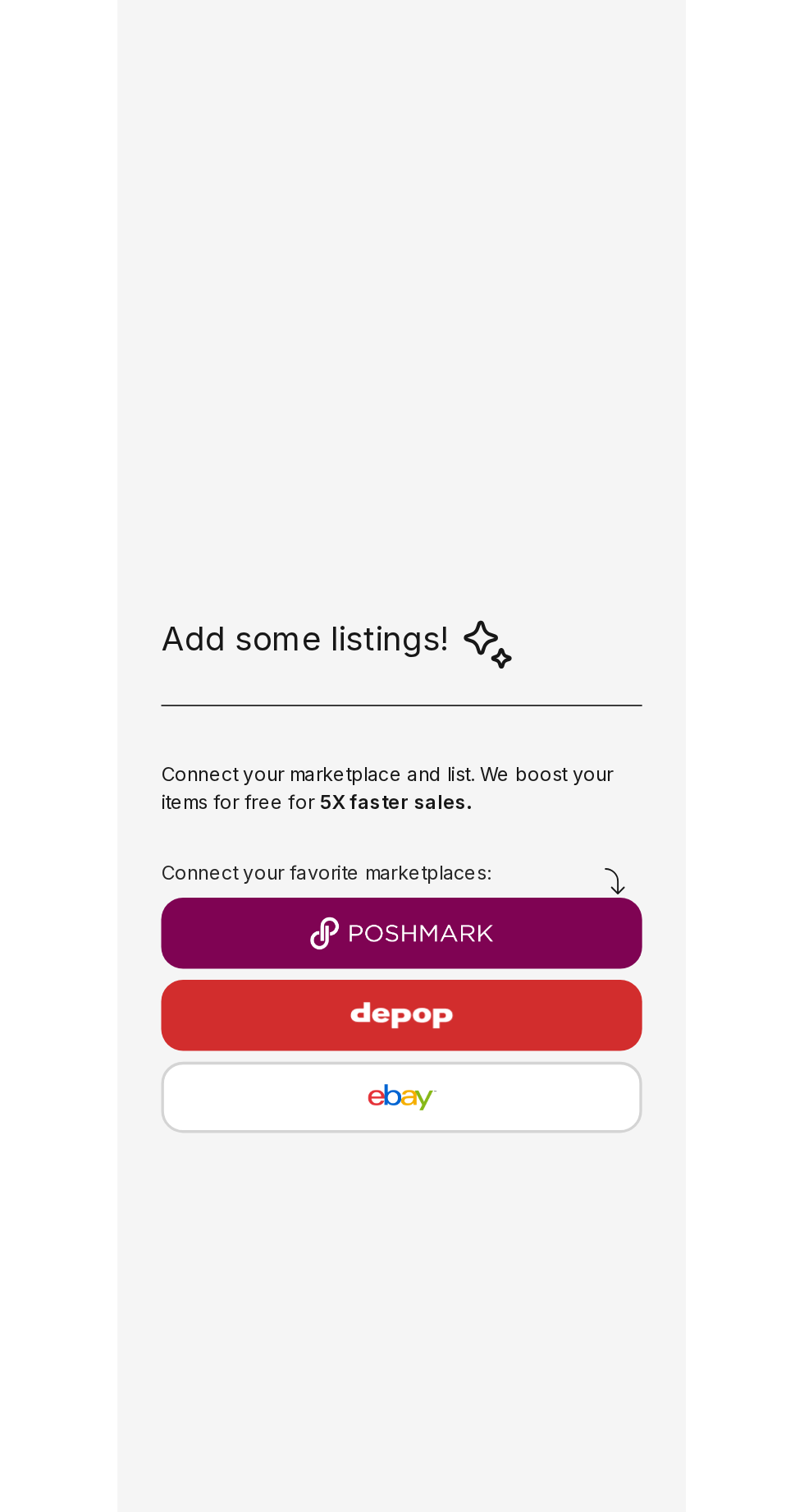
click at [432, 915] on button "button" at bounding box center [402, 905] width 289 height 43
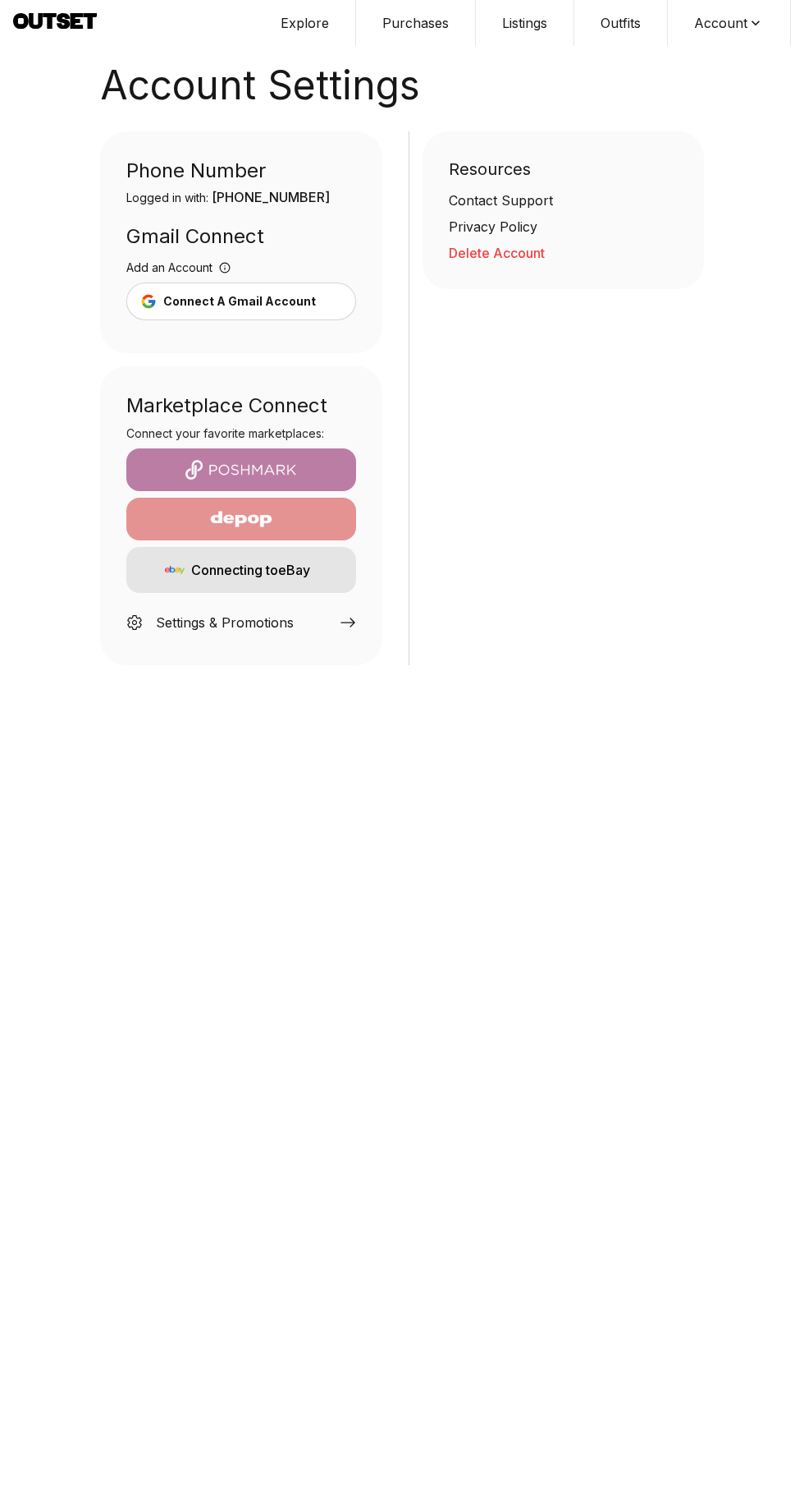
click at [513, 196] on div "Contact Support" at bounding box center [564, 200] width 230 height 20
click at [290, 574] on div "Connecting to eBay" at bounding box center [242, 569] width 230 height 46
click at [314, 607] on div "Settings & Promotions" at bounding box center [242, 618] width 230 height 39
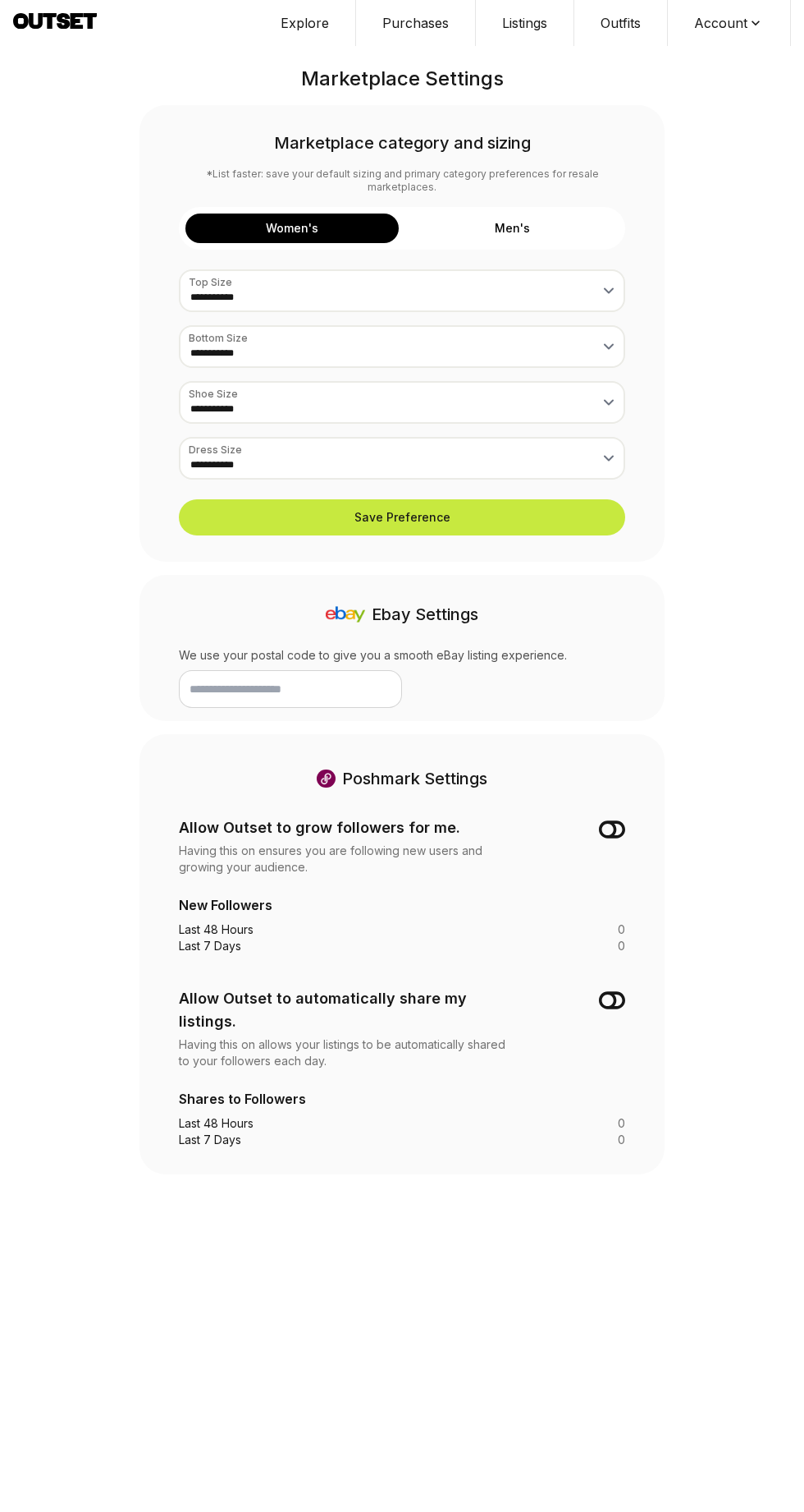
select select "**"
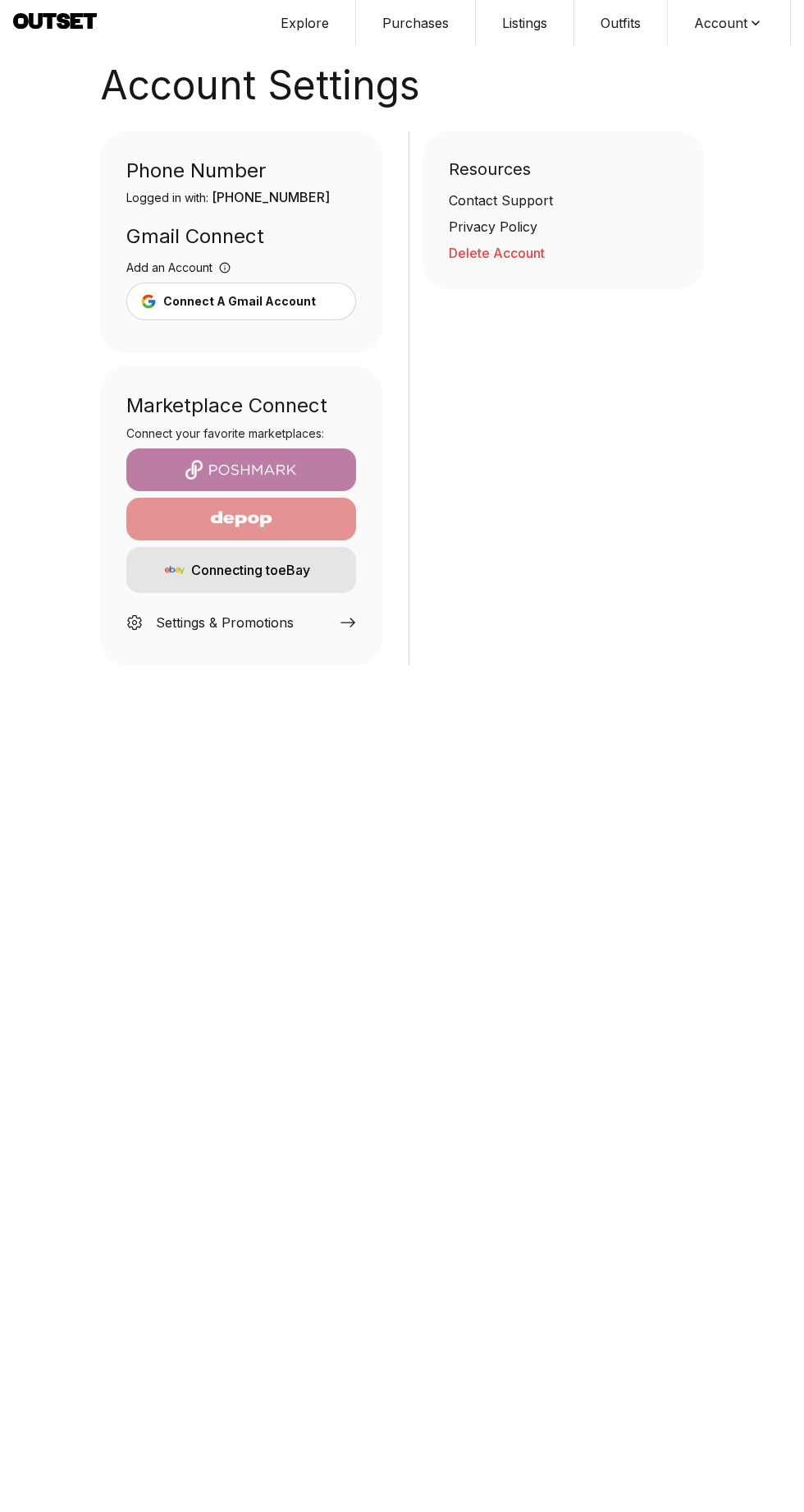
click at [440, 37] on button "Purchases" at bounding box center [416, 23] width 120 height 46
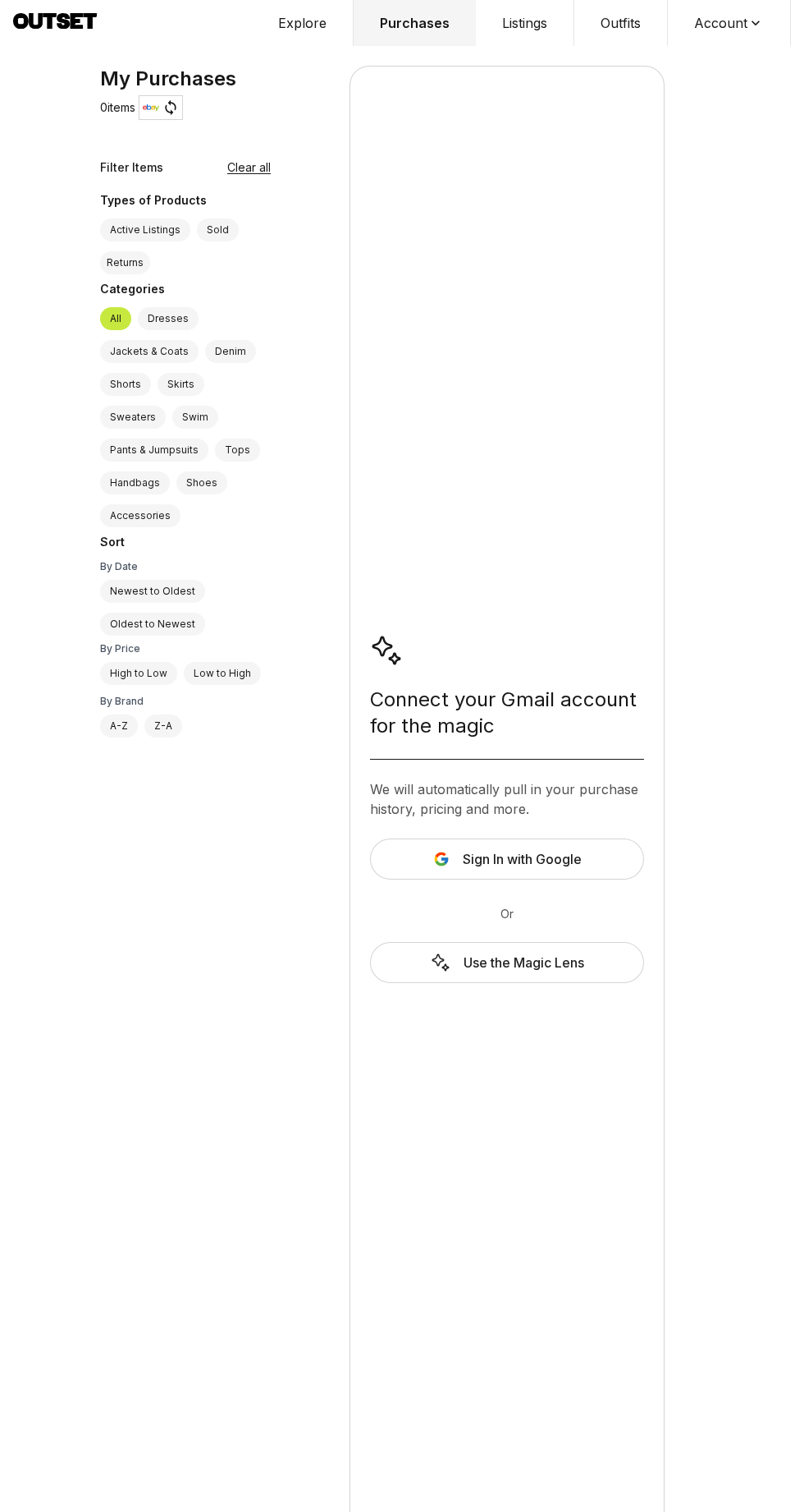
click at [173, 232] on label "Active Listings" at bounding box center [145, 230] width 90 height 23
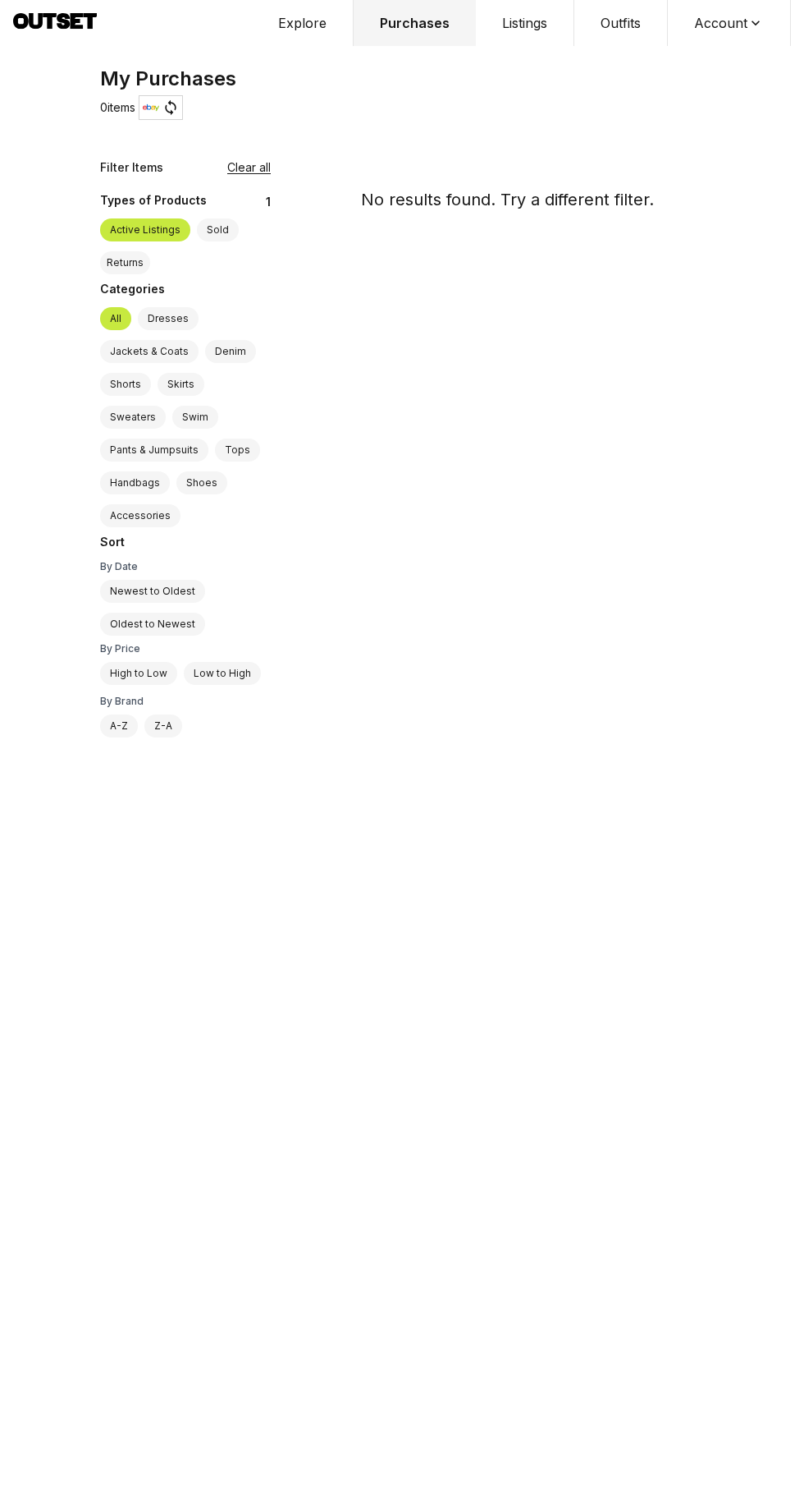
click at [305, 23] on button "Explore" at bounding box center [303, 23] width 102 height 46
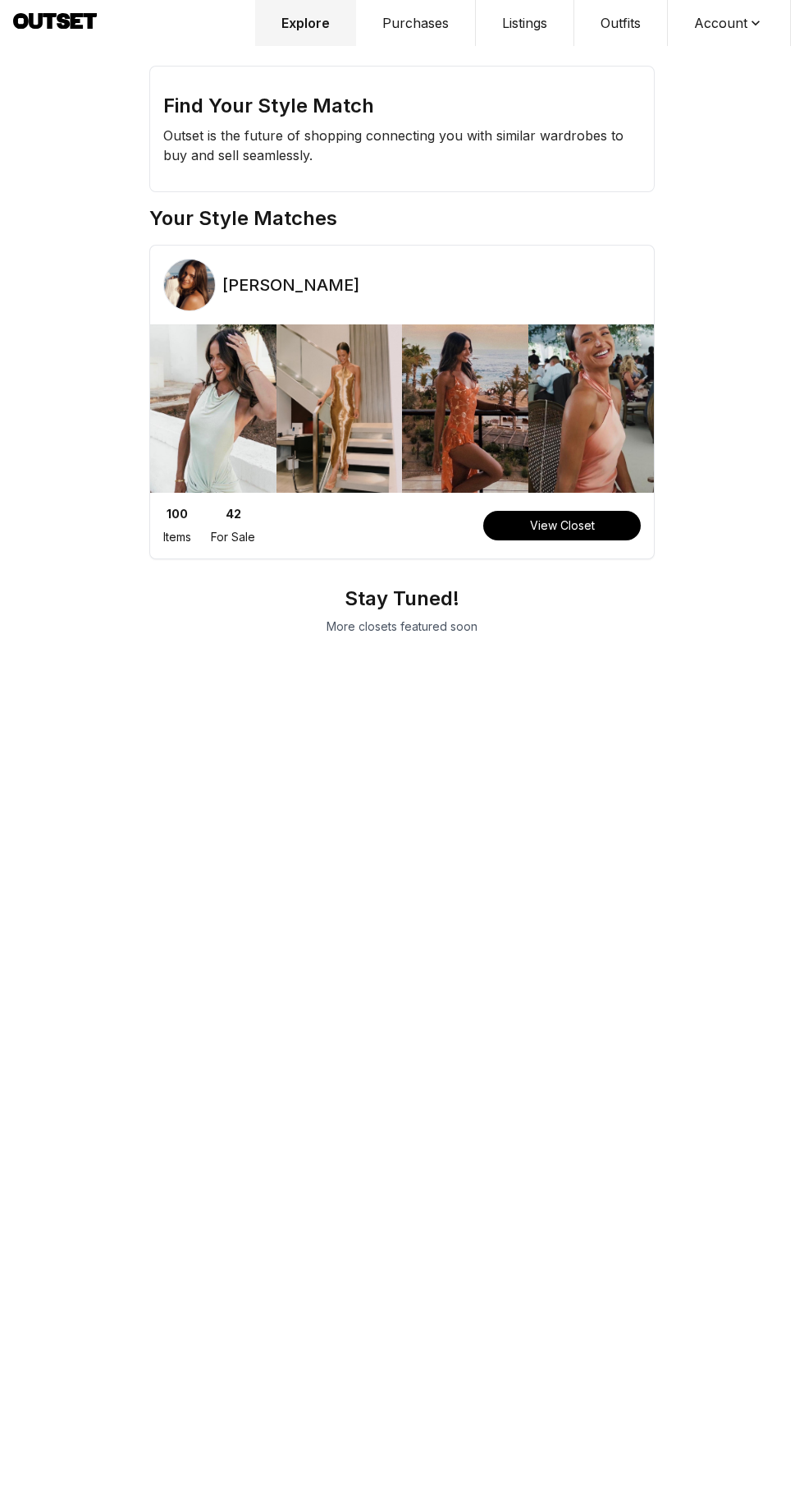
click at [525, 35] on button "Listings" at bounding box center [525, 23] width 98 height 46
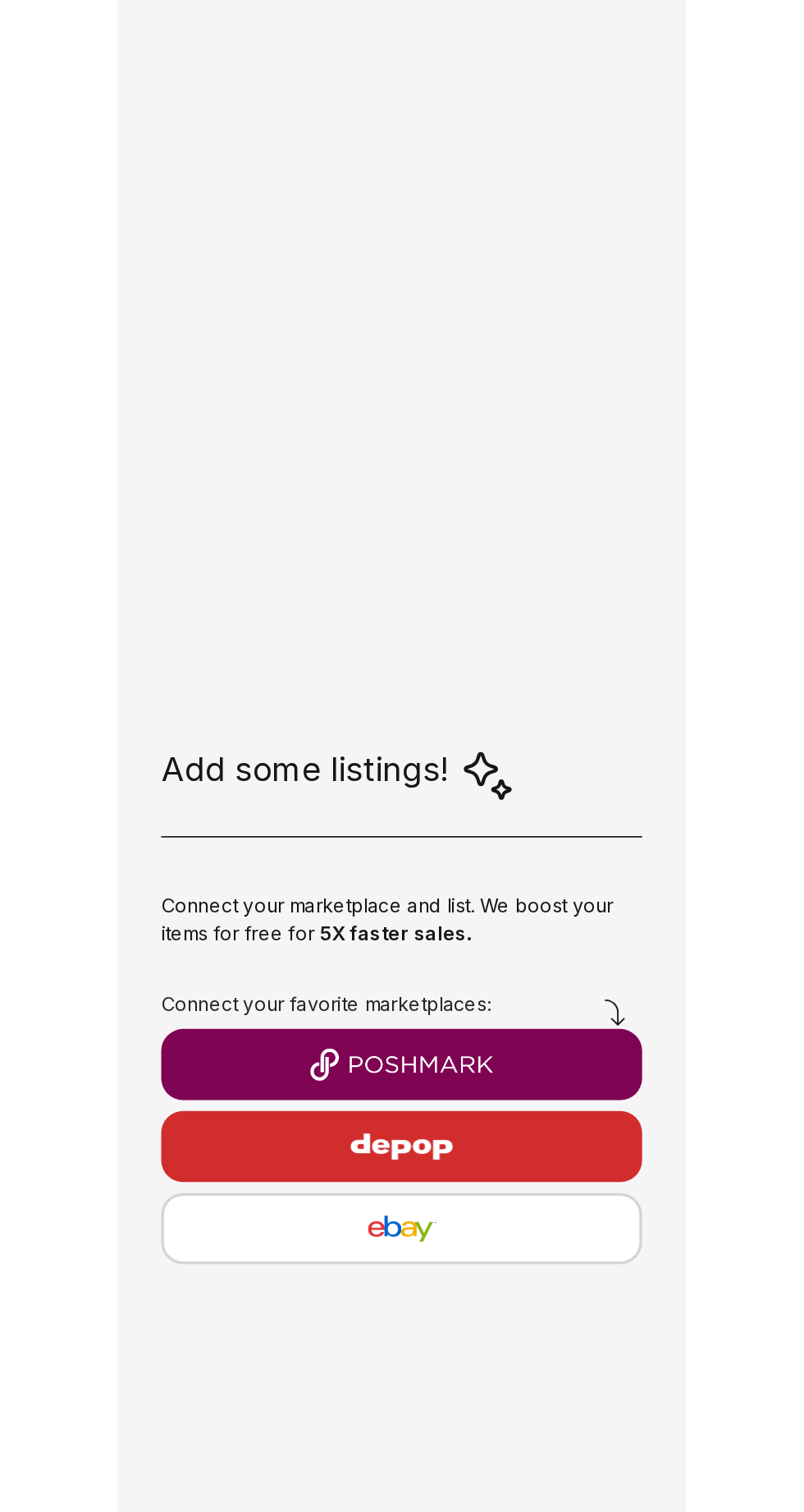
click at [425, 915] on button "button" at bounding box center [402, 905] width 289 height 43
